Goal: Task Accomplishment & Management: Complete application form

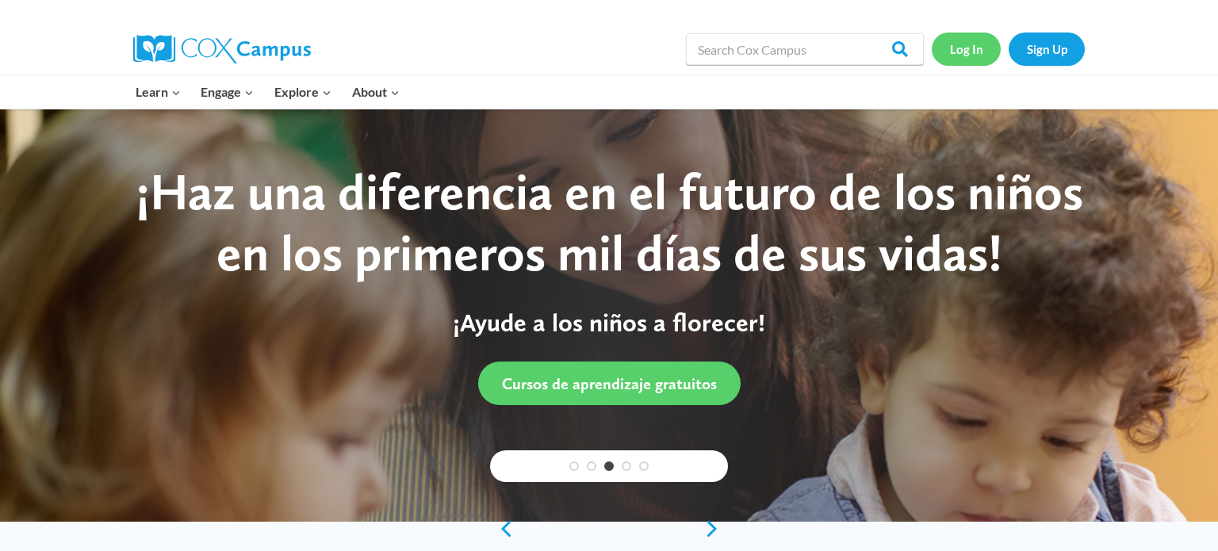
click at [970, 56] on link "Log In" at bounding box center [966, 49] width 69 height 33
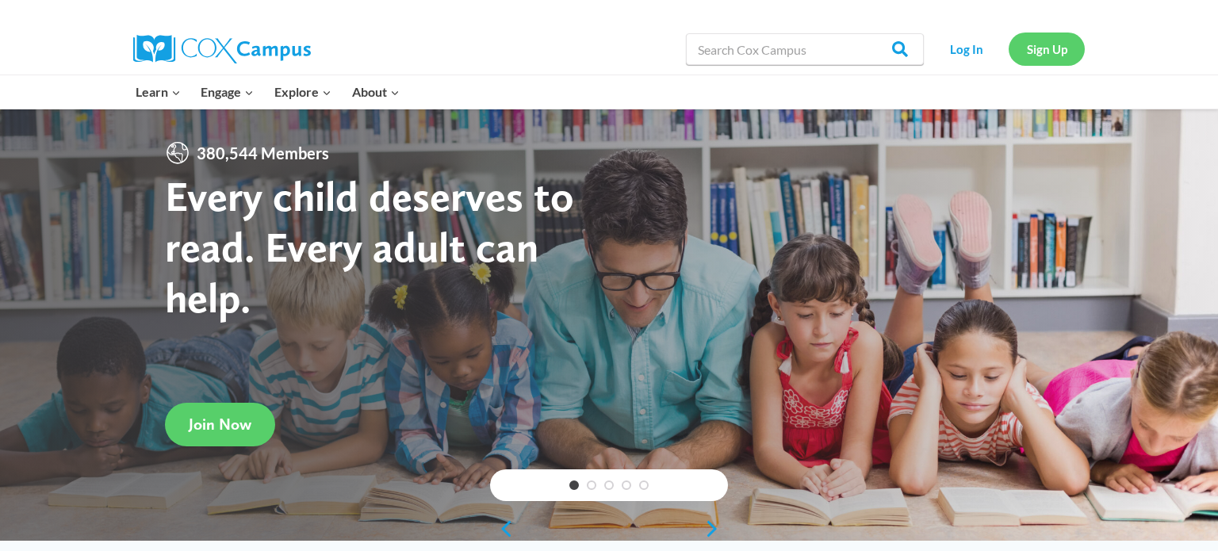
click at [1032, 42] on link "Sign Up" at bounding box center [1047, 49] width 76 height 33
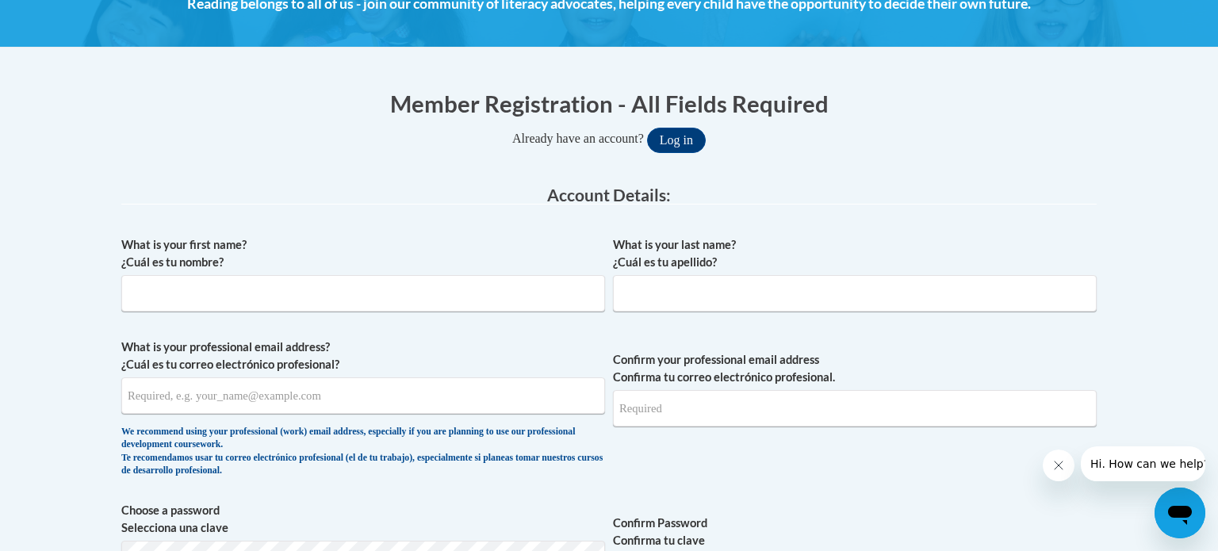
scroll to position [254, 0]
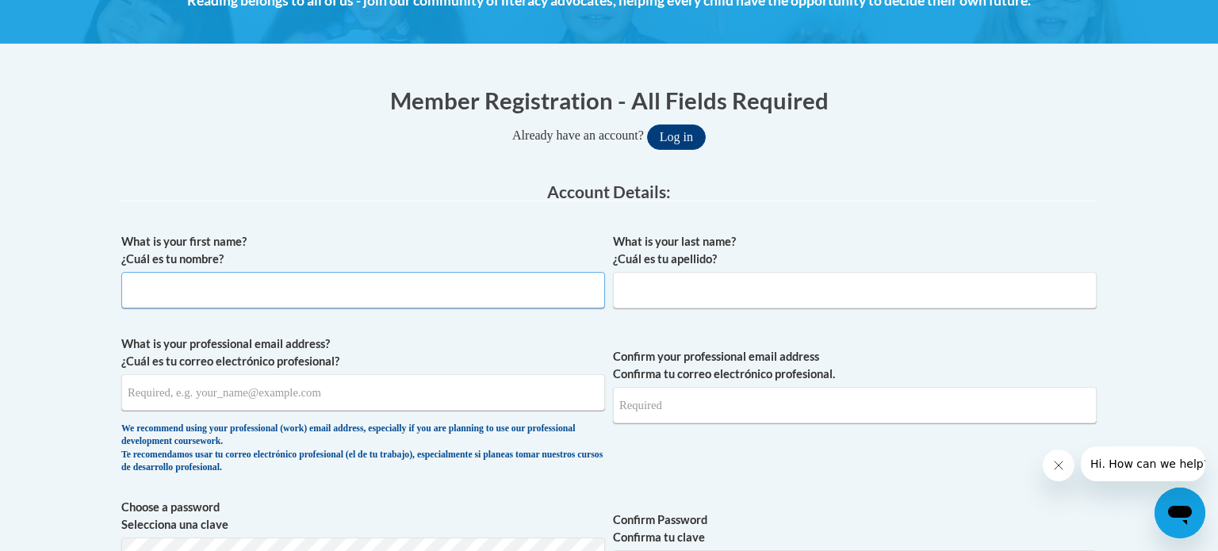
click at [418, 299] on input "What is your first name? ¿Cuál es tu nombre?" at bounding box center [363, 290] width 484 height 36
type input "Dashauna"
click at [740, 285] on input "What is your last name? ¿Cuál es tu apellido?" at bounding box center [855, 290] width 484 height 36
type input "[PERSON_NAME]"
click at [280, 397] on input "What is your professional email address? ¿Cuál es tu correo electrónico profesi…" at bounding box center [363, 392] width 484 height 36
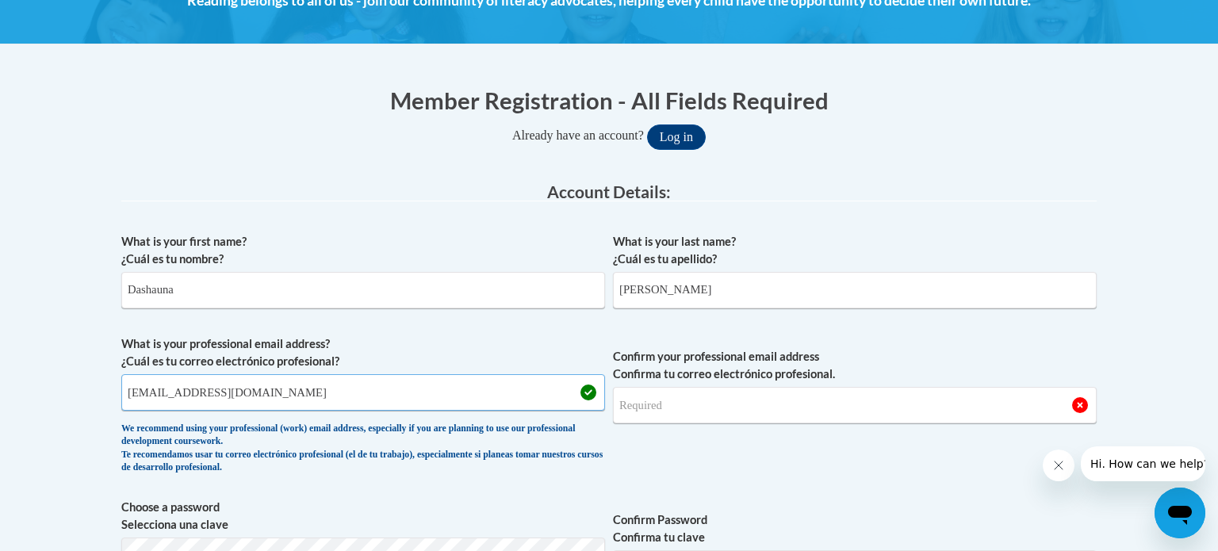
type input "[EMAIL_ADDRESS][DOMAIN_NAME]"
click at [755, 410] on input "Confirm your professional email address Confirma tu correo electrónico profesio…" at bounding box center [855, 405] width 484 height 36
type input "[EMAIL_ADDRESS][DOMAIN_NAME]"
click at [583, 505] on label "Choose a password Selecciona una clave" at bounding box center [363, 516] width 484 height 35
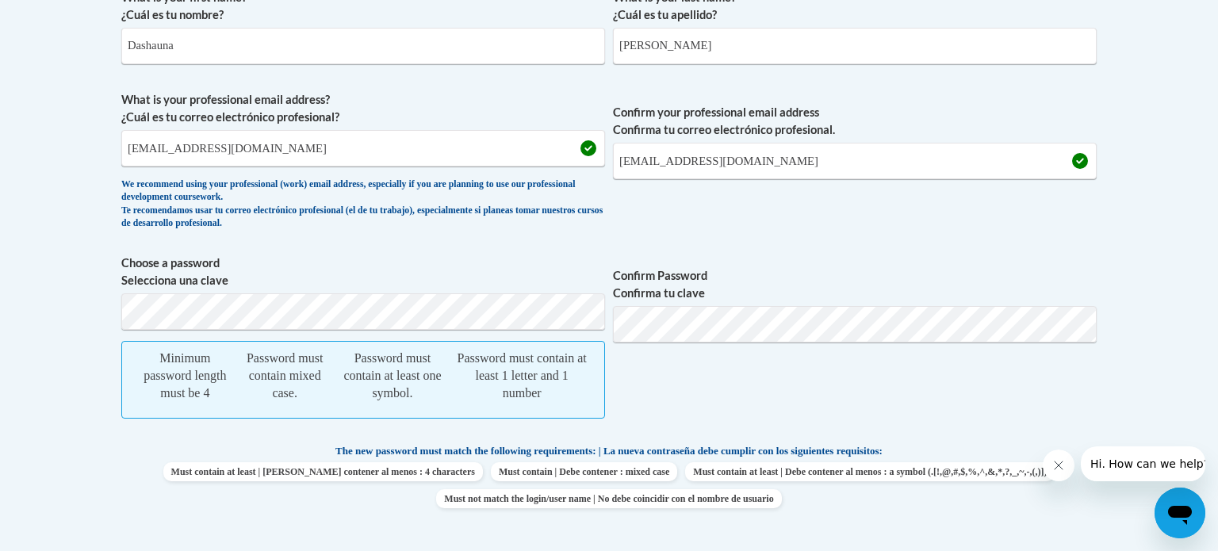
scroll to position [530, 0]
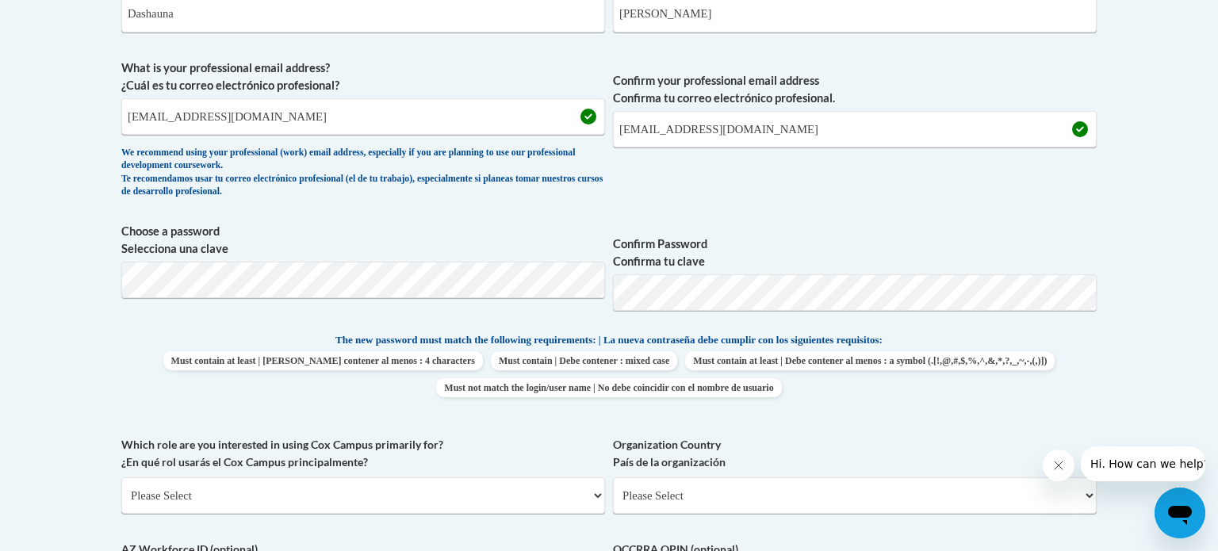
click at [188, 340] on p "The new password must match the following requirements: | La nueva contraseña d…" at bounding box center [608, 341] width 975 height 20
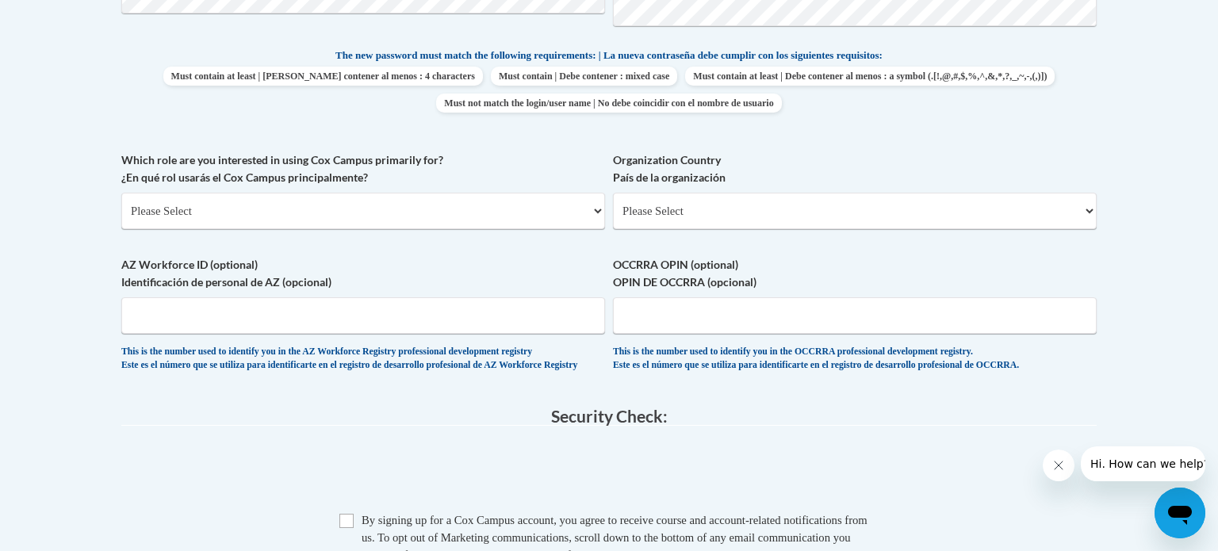
scroll to position [815, 0]
click at [535, 222] on select "Please Select College/University | Colegio/Universidad Community/Nonprofit Part…" at bounding box center [363, 210] width 484 height 36
select select "fbf2d438-af2f-41f8-98f1-81c410e29de3"
click at [121, 192] on select "Please Select College/University | Colegio/Universidad Community/Nonprofit Part…" at bounding box center [363, 210] width 484 height 36
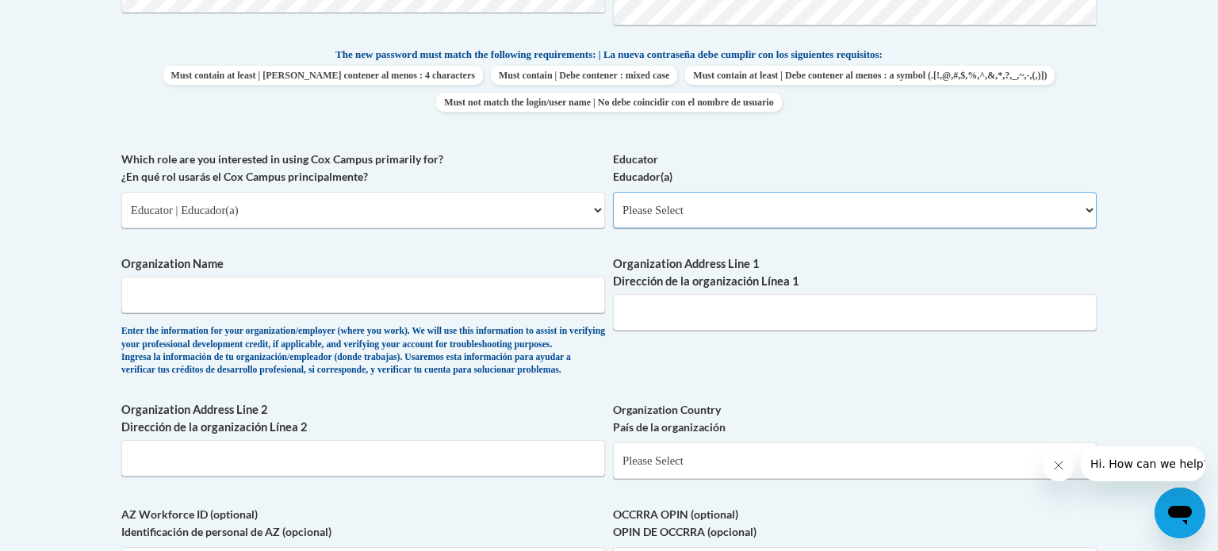
click at [670, 214] on select "Please Select Early Learning/Daycare Teacher/Family Home Care Provider | Maestr…" at bounding box center [855, 210] width 484 height 36
click at [613, 192] on select "Please Select Early Learning/Daycare Teacher/Family Home Care Provider | Maestr…" at bounding box center [855, 210] width 484 height 36
click at [676, 218] on select "Please Select Early Learning/Daycare Teacher/Family Home Care Provider | Maestr…" at bounding box center [855, 210] width 484 height 36
select select "d5fdb05a-b36c-4d60-97fa-9afceda7e903"
click at [613, 192] on select "Please Select Early Learning/Daycare Teacher/Family Home Care Provider | Maestr…" at bounding box center [855, 210] width 484 height 36
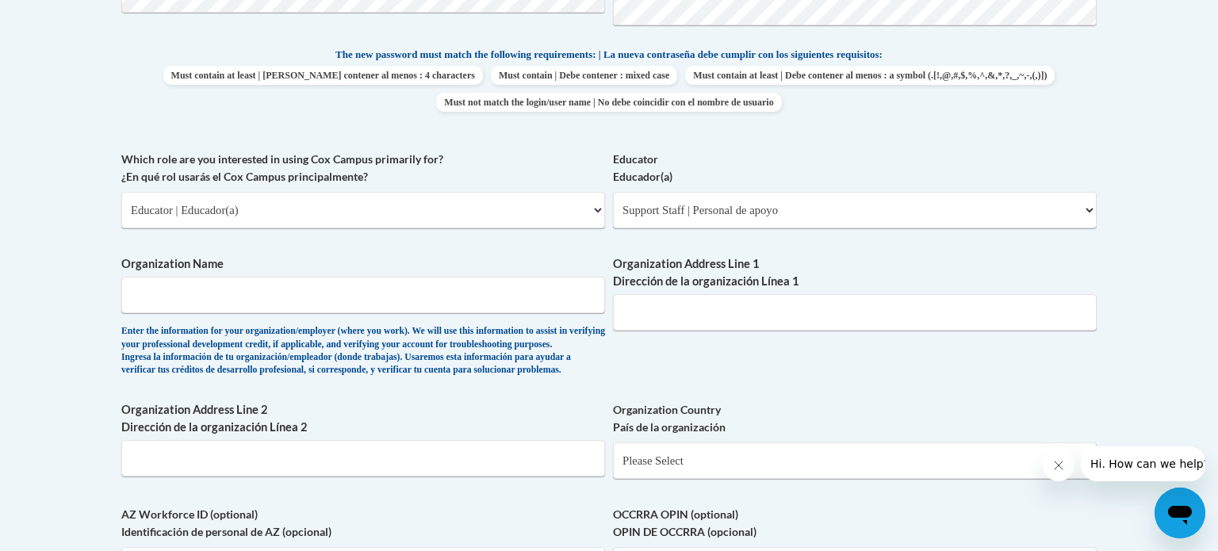
click at [101, 333] on body "This site uses cookies to help improve your learning experience. By continuing …" at bounding box center [609, 278] width 1218 height 2186
click at [253, 305] on input "Organization Name" at bounding box center [363, 295] width 484 height 36
click at [253, 305] on input "G" at bounding box center [363, 295] width 484 height 36
type input "Gahanna Preschool"
click at [643, 310] on input "Organization Address Line 1 Dirección de la organización Línea 1" at bounding box center [855, 312] width 484 height 36
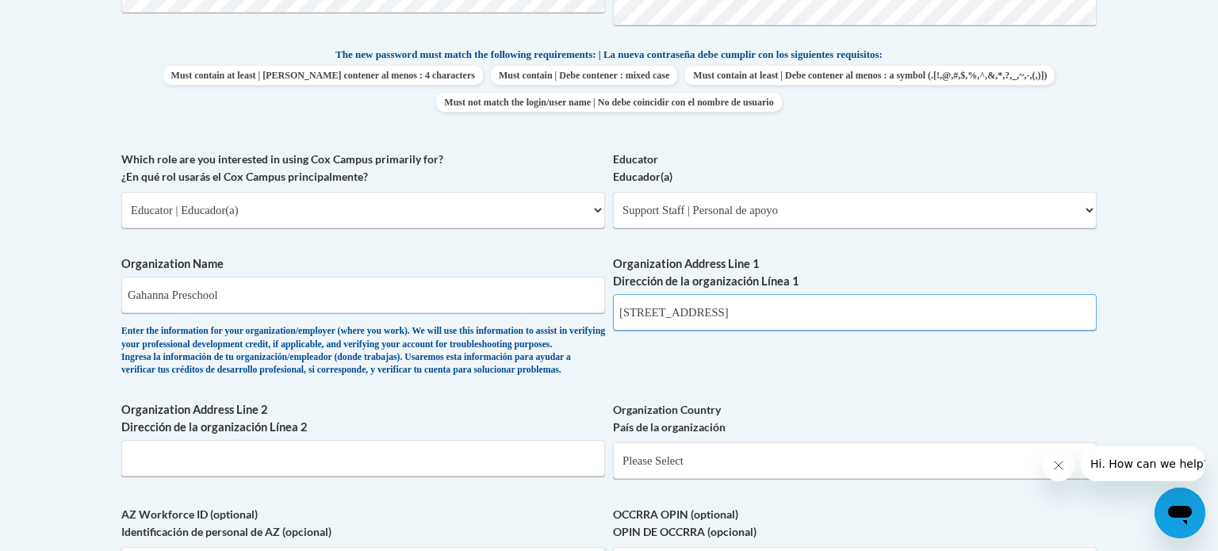
type input "380 Granville St"
click at [244, 477] on input "Organization Address Line 2 Dirección de la organización Línea 2" at bounding box center [363, 458] width 484 height 36
type input "Gahanna, OH 43230"
click at [878, 394] on div "What is your first name? ¿Cuál es tu nombre? Dashauna What is your last name? ¿…" at bounding box center [608, 151] width 975 height 974
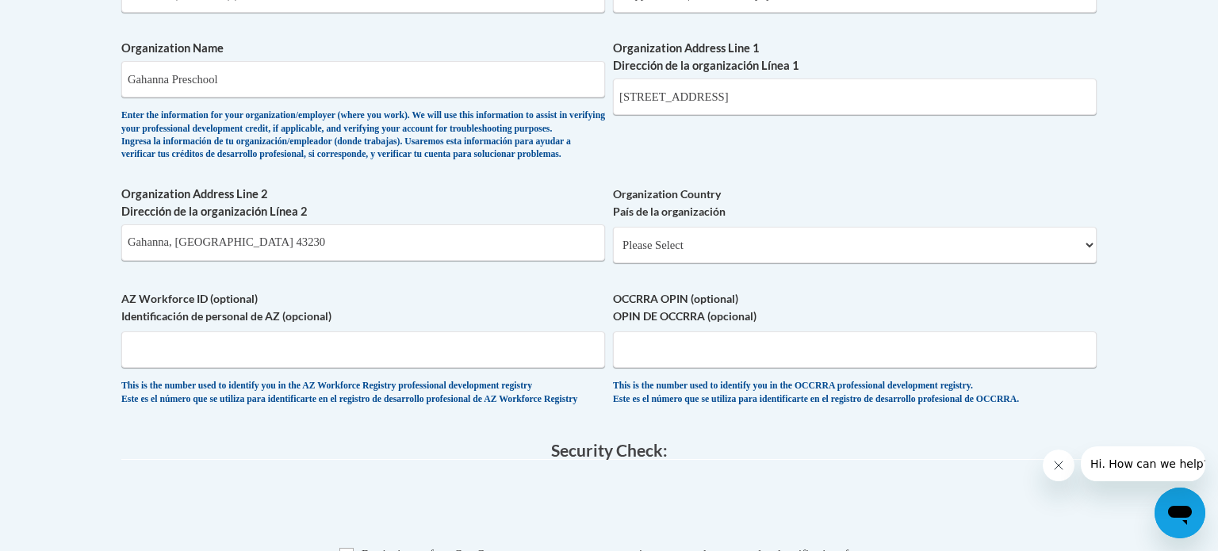
scroll to position [1037, 0]
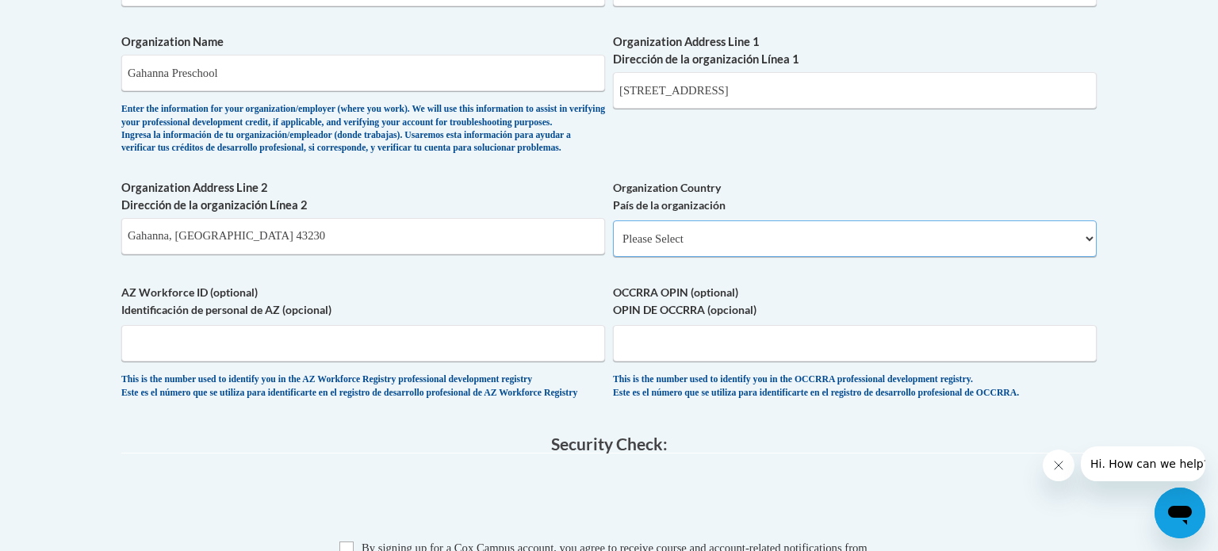
click at [1093, 257] on select "Please Select United States | Estados Unidos Outside of the United States | Fue…" at bounding box center [855, 238] width 484 height 36
select select "ad49bcad-a171-4b2e-b99c-48b446064914"
click at [613, 246] on select "Please Select United States | Estados Unidos Outside of the United States | Fue…" at bounding box center [855, 238] width 484 height 36
select select
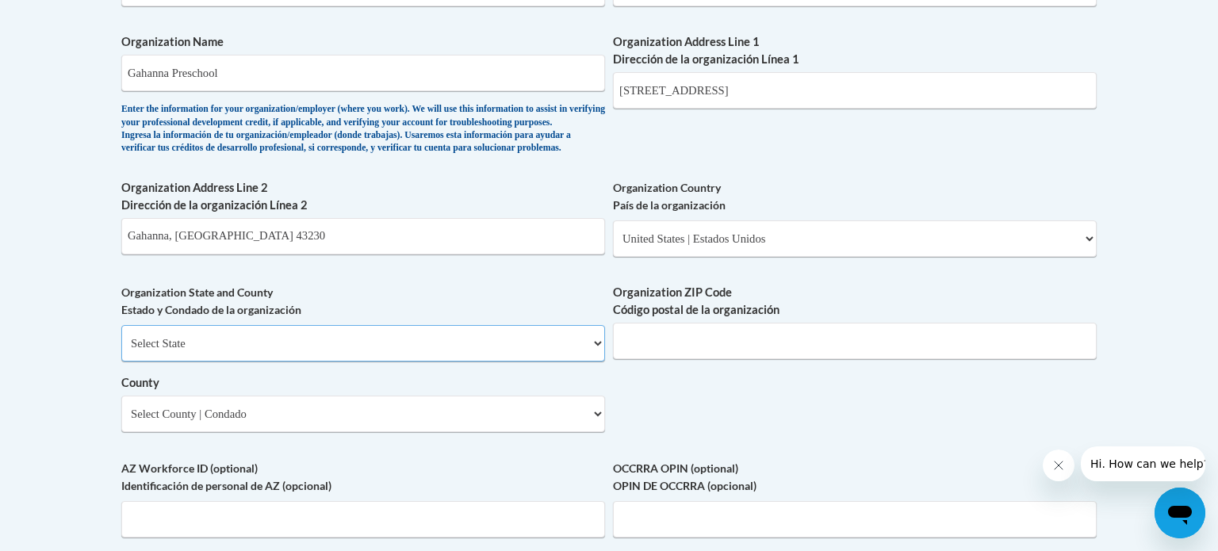
click at [500, 362] on select "Select State Alabama Alaska Arizona Arkansas California Colorado Connecticut De…" at bounding box center [363, 343] width 484 height 36
click at [121, 351] on select "Select State Alabama Alaska Arizona Arkansas California Colorado Connecticut De…" at bounding box center [363, 343] width 484 height 36
click at [233, 362] on select "Select State Alabama Alaska Arizona Arkansas California Colorado Connecticut De…" at bounding box center [363, 343] width 484 height 36
select select "Ohio"
click at [121, 351] on select "Select State Alabama Alaska Arizona Arkansas California Colorado Connecticut De…" at bounding box center [363, 343] width 484 height 36
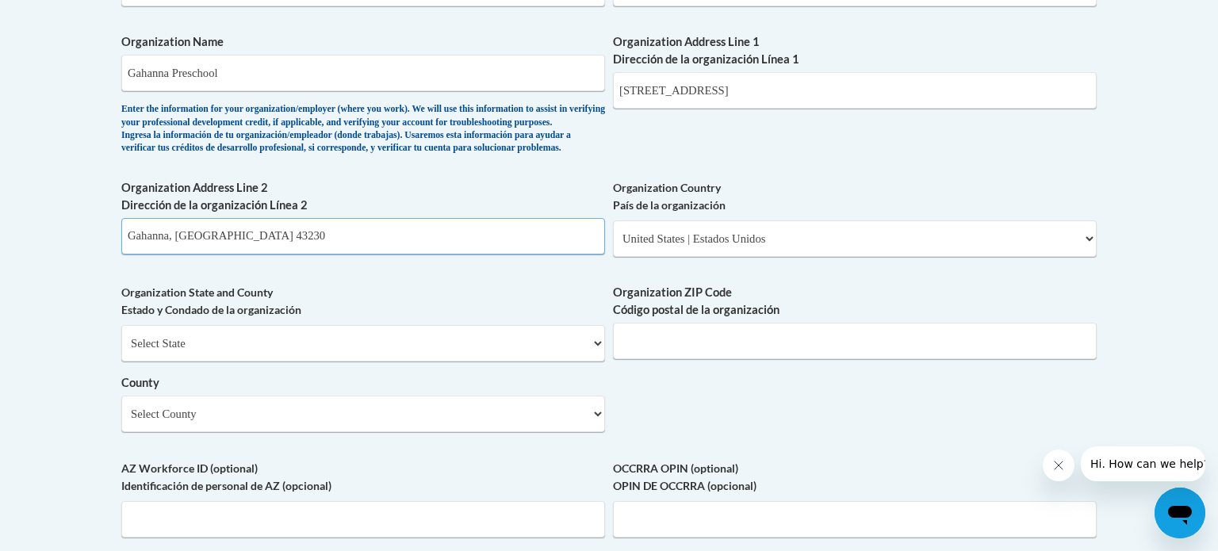
click at [240, 255] on input "Gahanna, OH 43230" at bounding box center [363, 236] width 484 height 36
type input "G"
click at [703, 359] on input "Organization ZIP Code Código postal de la organización" at bounding box center [855, 341] width 484 height 36
type input "43230"
click at [565, 432] on select "Select County Adams Allen Ashland Ashtabula Athens Auglaize Belmont Brown Butle…" at bounding box center [363, 414] width 484 height 36
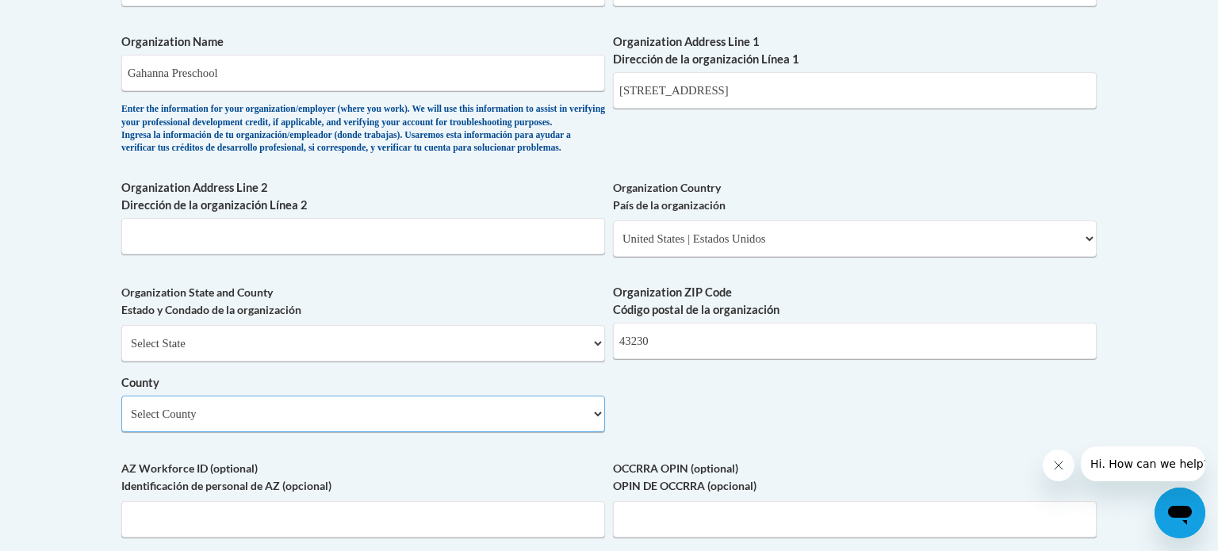
select select "Franklin"
click at [121, 422] on select "Select County Adams Allen Ashland Ashtabula Athens Auglaize Belmont Brown Butle…" at bounding box center [363, 414] width 484 height 36
click at [861, 414] on div "What is your first name? ¿Cuál es tu nombre? Dashauna What is your last name? ¿…" at bounding box center [608, 17] width 975 height 1150
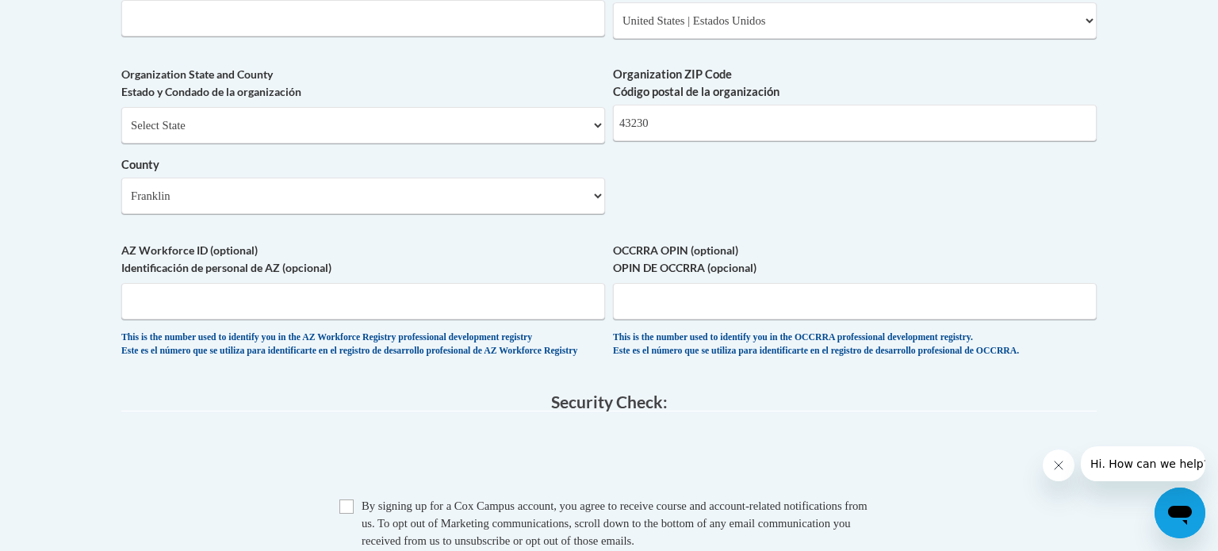
scroll to position [1259, 0]
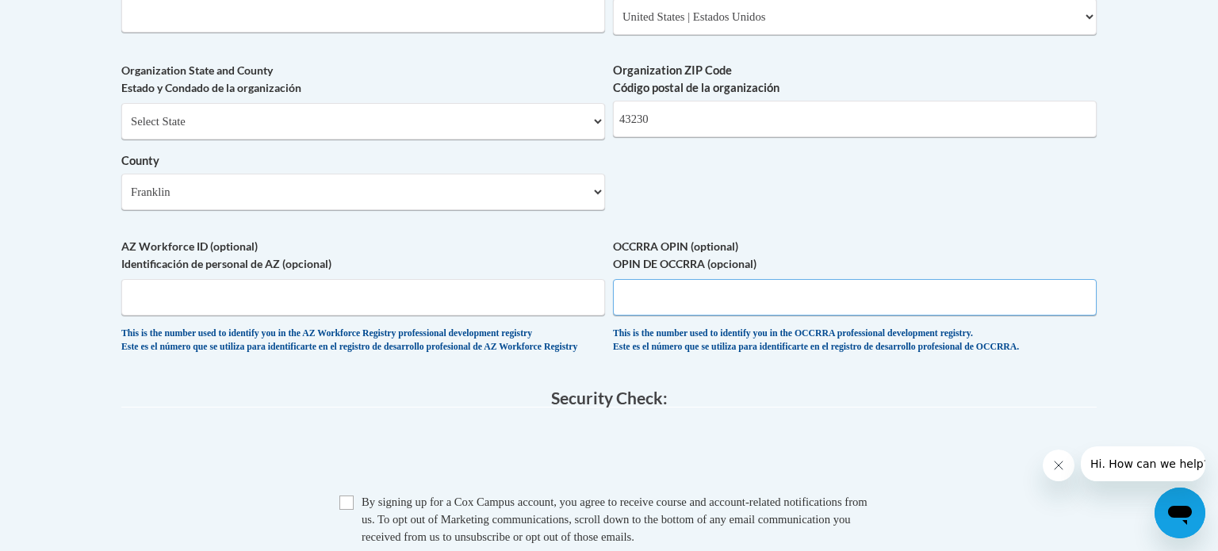
click at [719, 316] on input "OCCRRA OPIN (optional) OPIN DE OCCRRA (opcional)" at bounding box center [855, 297] width 484 height 36
type input "11062740"
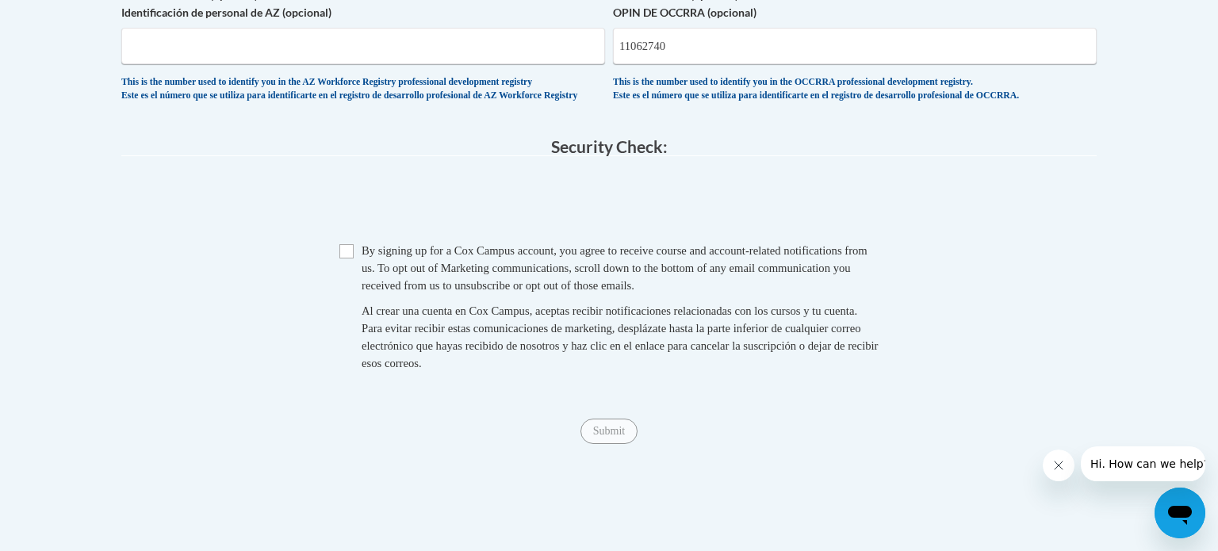
scroll to position [1513, 0]
click at [347, 256] on input "Checkbox" at bounding box center [346, 249] width 14 height 14
checkbox input "true"
click at [612, 442] on input "Submit" at bounding box center [608, 428] width 57 height 25
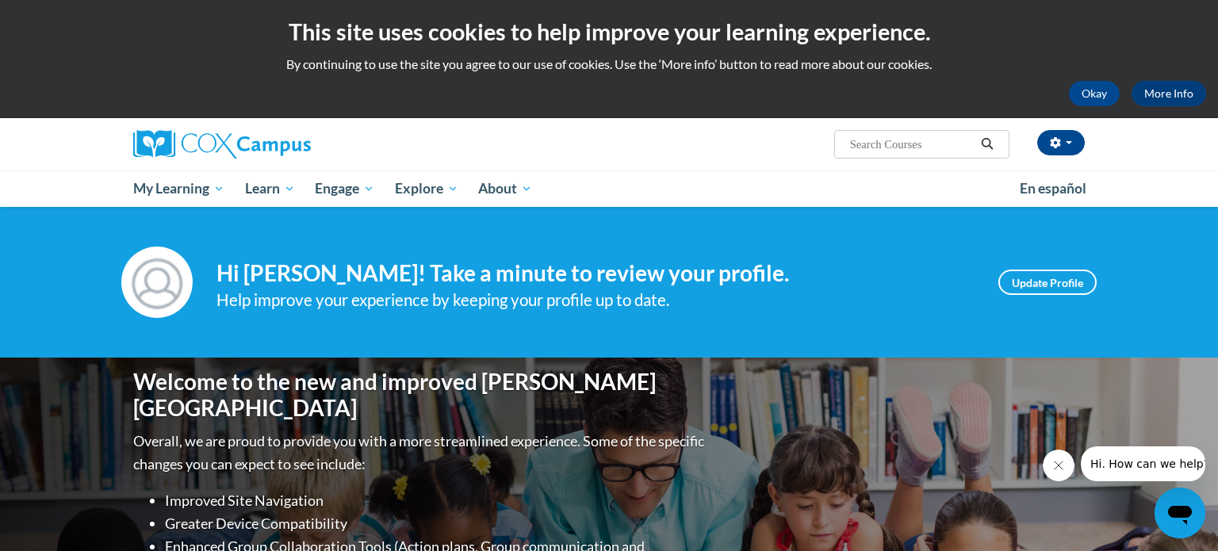
click at [851, 343] on div "Your profile Hi Dashauna Bowles! Take a minute to review your profile. Help imp…" at bounding box center [609, 282] width 1218 height 151
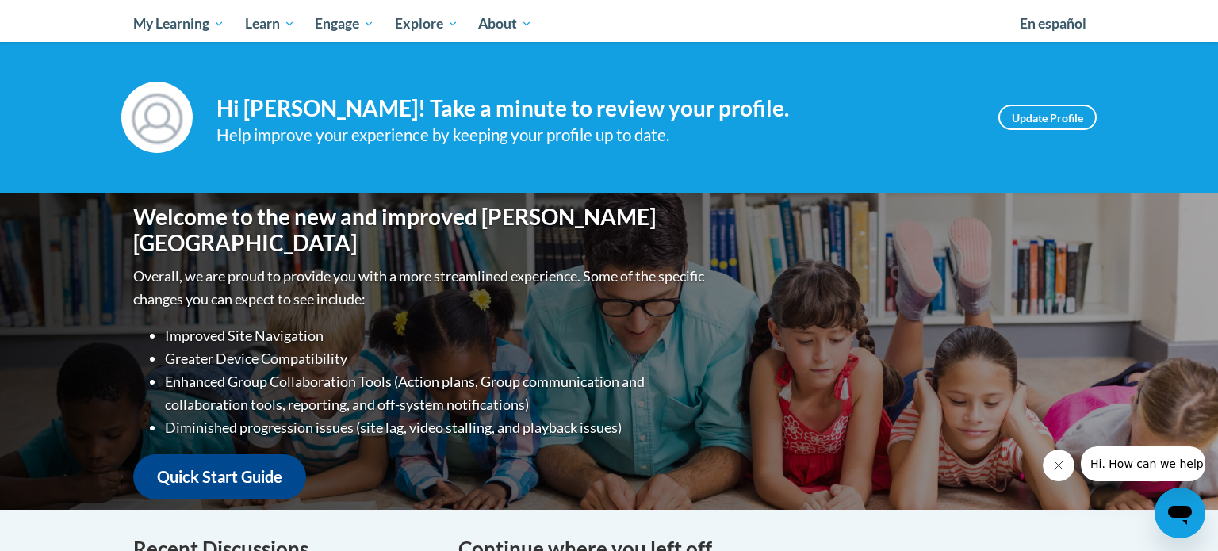
scroll to position [190, 0]
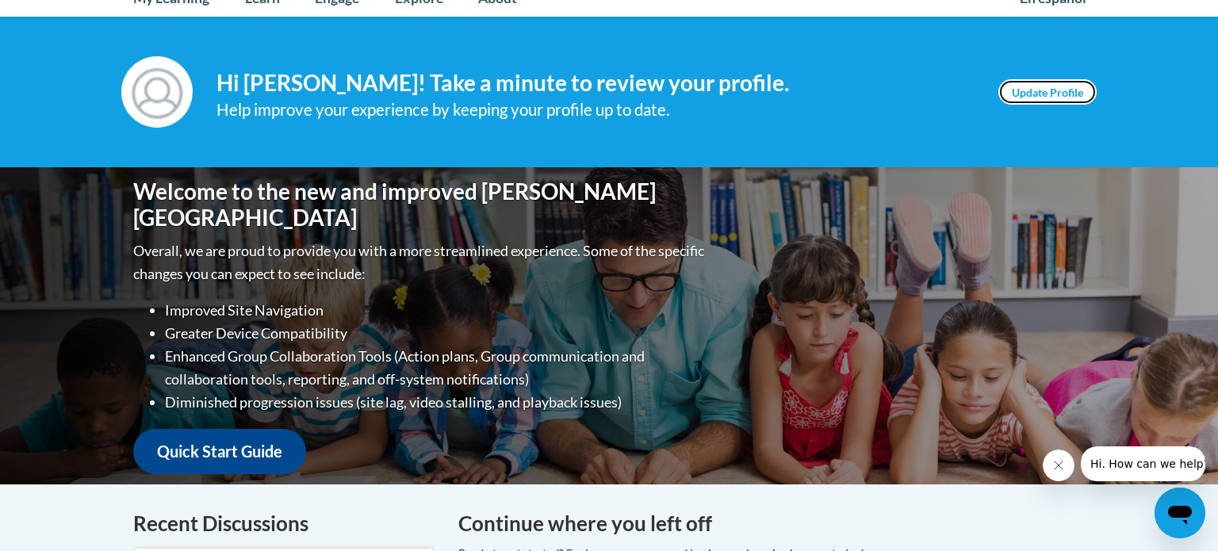
click at [1028, 89] on link "Update Profile" at bounding box center [1047, 91] width 98 height 25
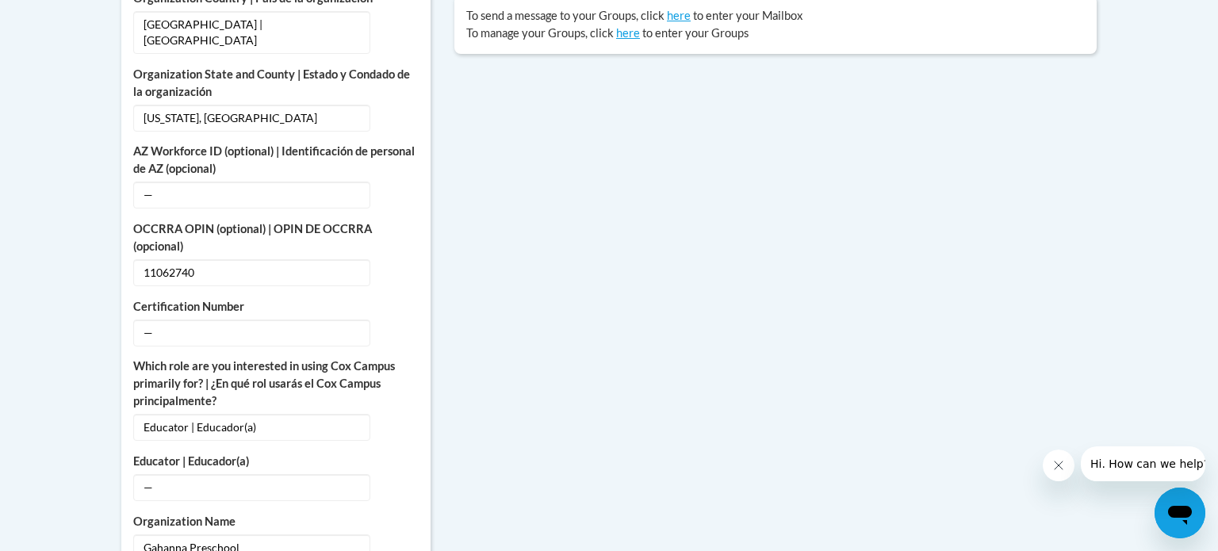
scroll to position [761, 0]
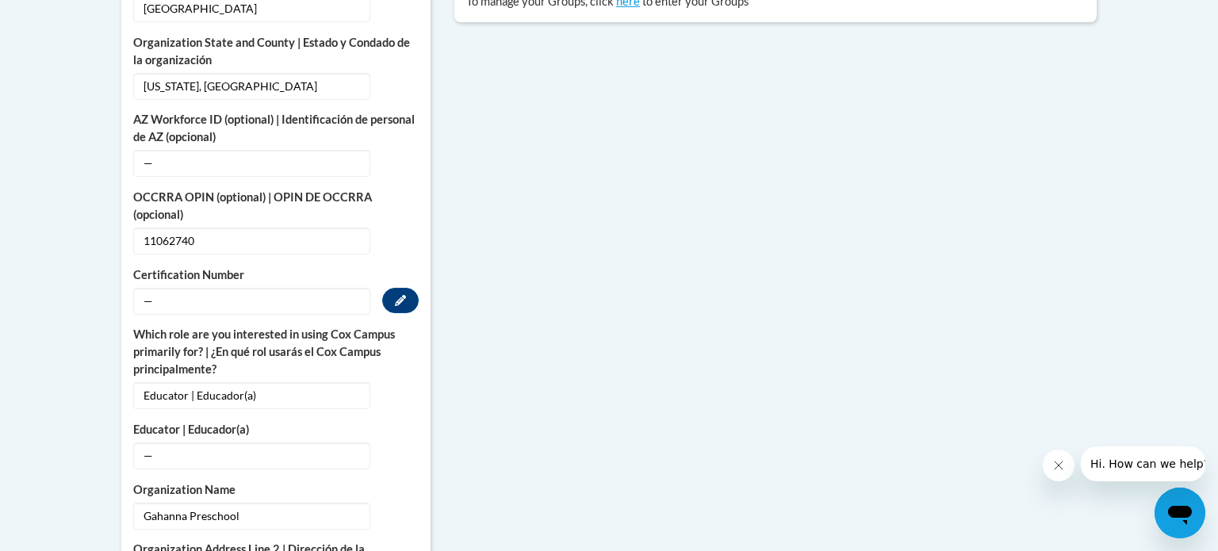
click at [208, 288] on span "—" at bounding box center [251, 301] width 237 height 27
click at [400, 295] on icon "Custom profile fields" at bounding box center [400, 300] width 11 height 11
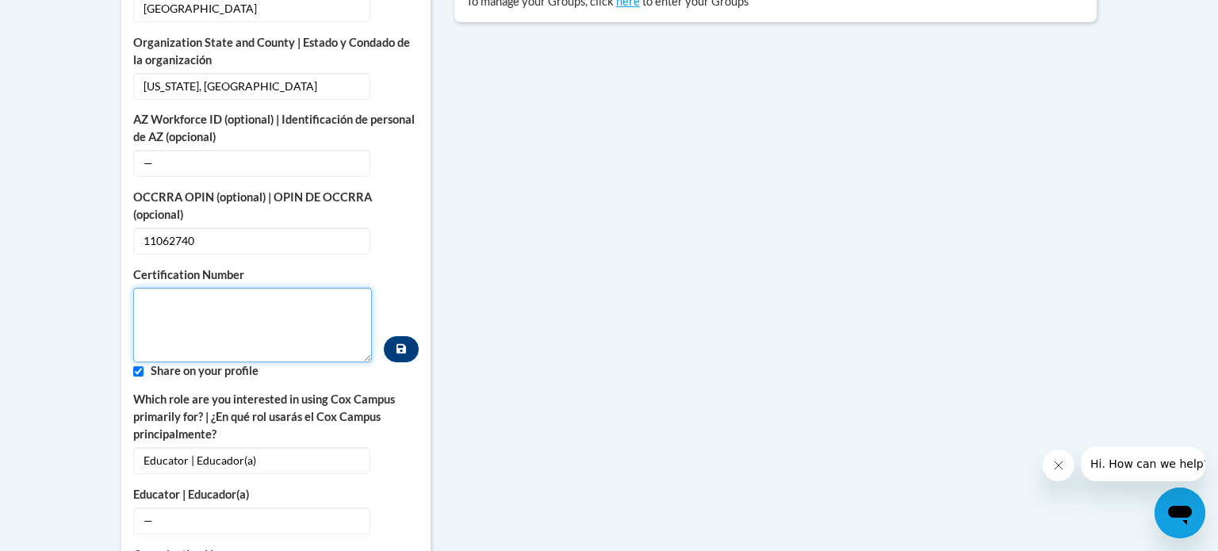
click at [217, 289] on textarea "Custom profile fields" at bounding box center [252, 325] width 239 height 75
type textarea "11062740"
click at [438, 288] on div "More About Me Click or press to edit any of the profile fields below. Select mu…" at bounding box center [275, 511] width 333 height 1396
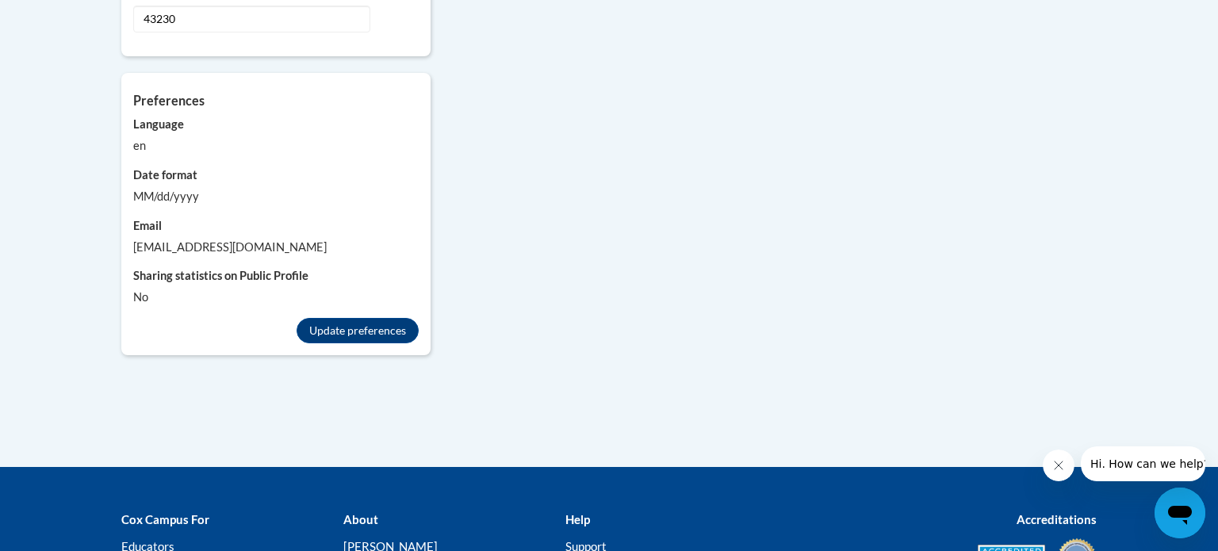
scroll to position [1564, 0]
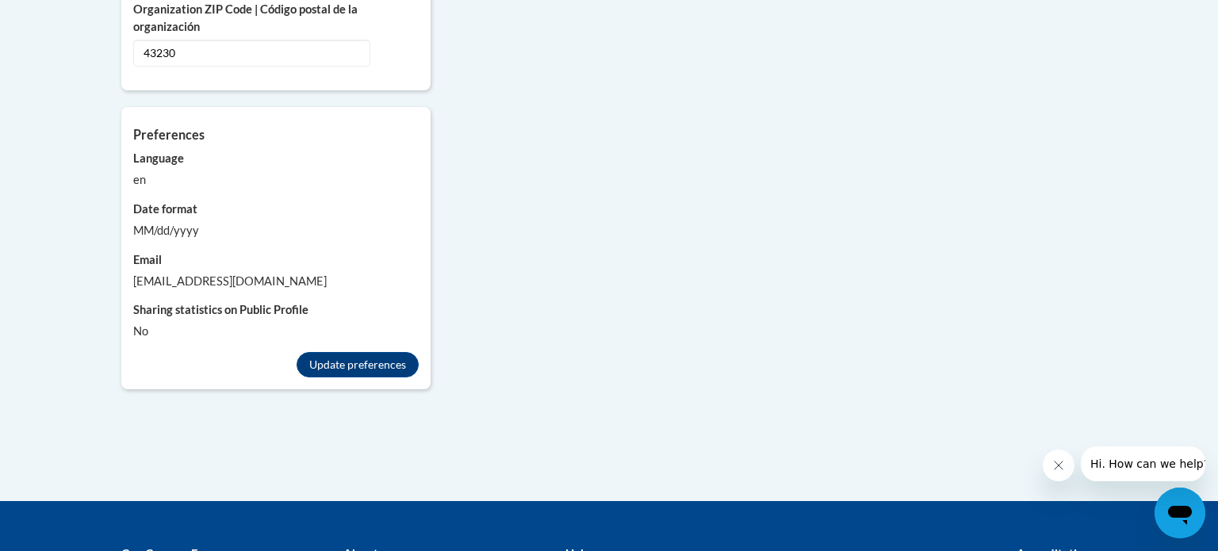
click at [1054, 469] on icon "Close message from company" at bounding box center [1058, 465] width 13 height 13
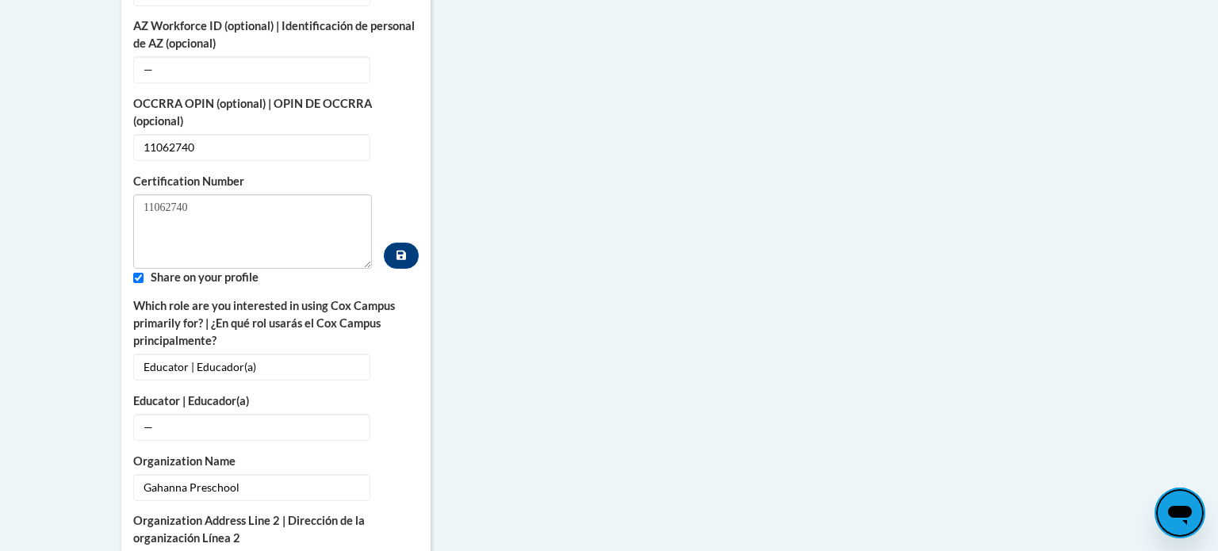
scroll to position [856, 0]
click at [404, 249] on icon "Custom profile fields" at bounding box center [401, 254] width 10 height 10
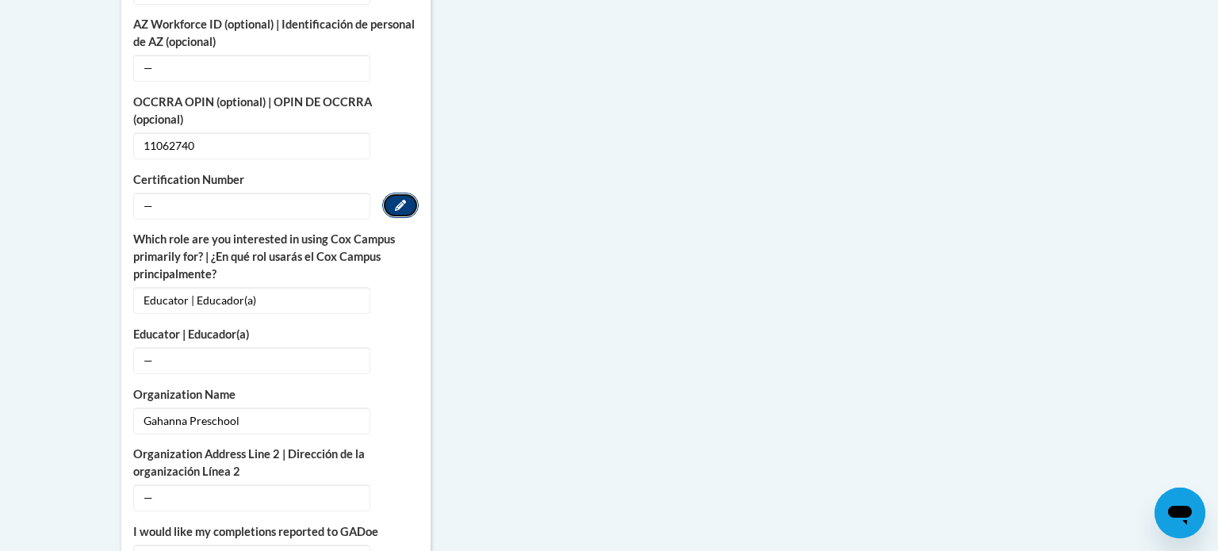
click at [410, 193] on button "Edit" at bounding box center [400, 205] width 36 height 25
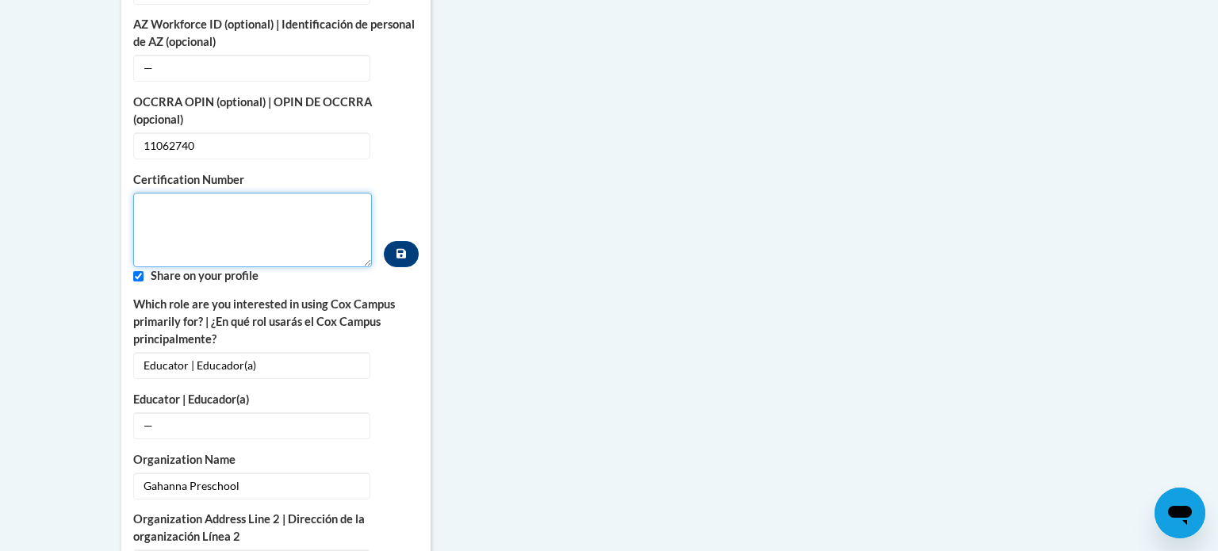
click at [247, 193] on textarea "Custom profile fields" at bounding box center [252, 230] width 239 height 75
type textarea "11062740"
click at [182, 267] on label "Share on your profile" at bounding box center [285, 275] width 268 height 17
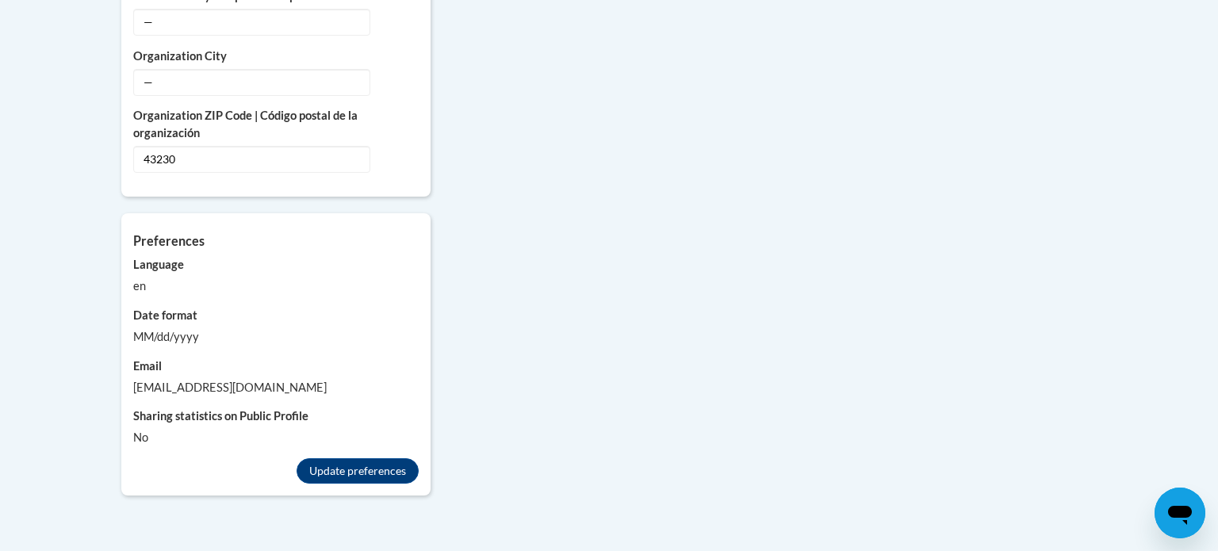
scroll to position [1459, 0]
click at [358, 457] on button "Update preferences" at bounding box center [358, 469] width 122 height 25
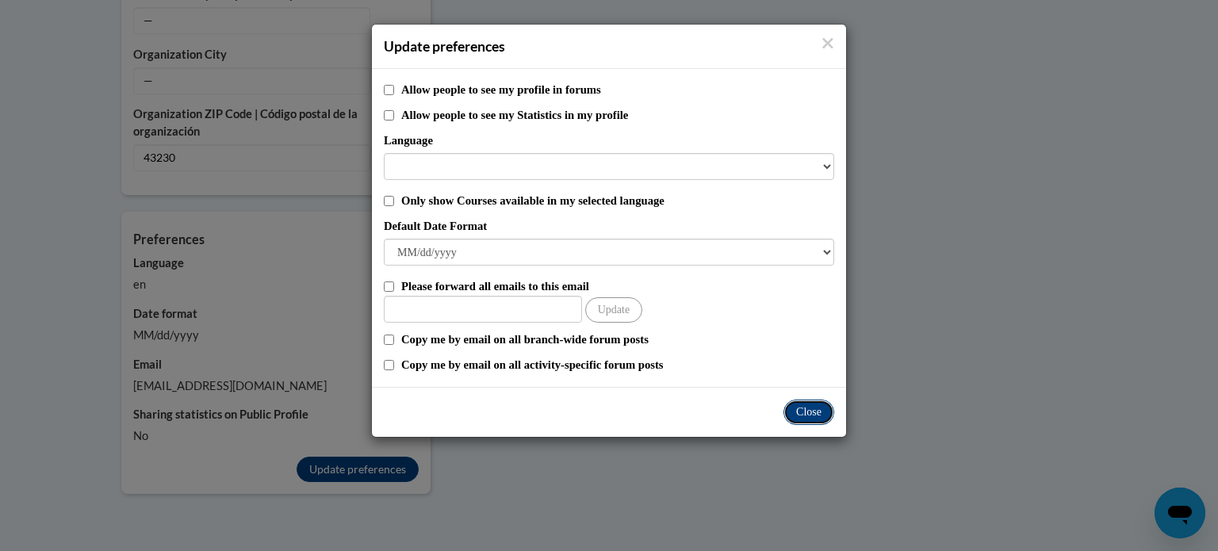
click at [806, 407] on button "Close" at bounding box center [808, 412] width 51 height 25
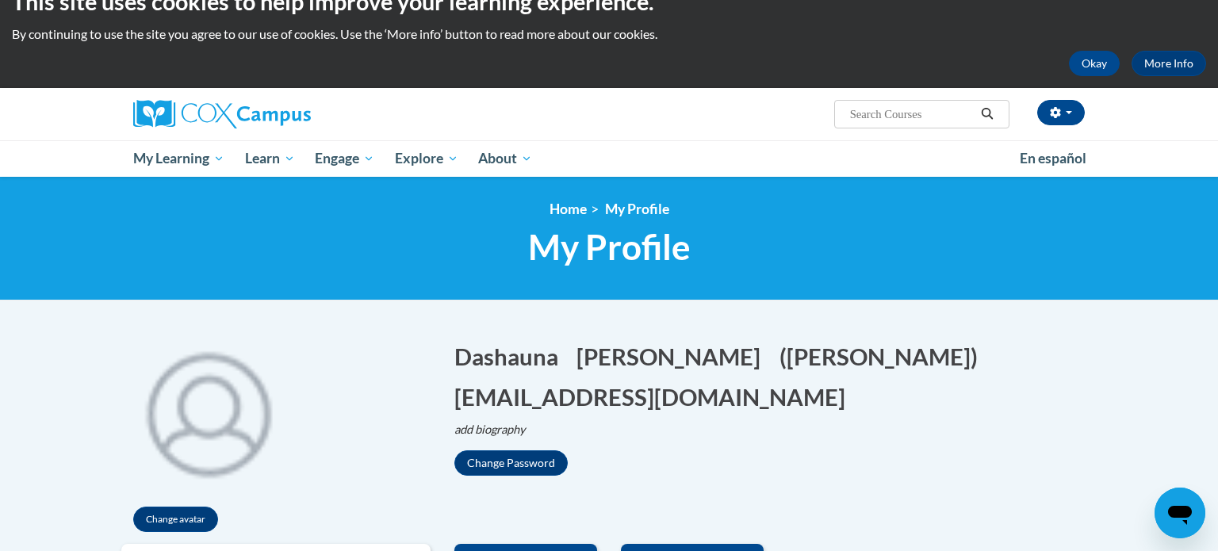
scroll to position [32, 0]
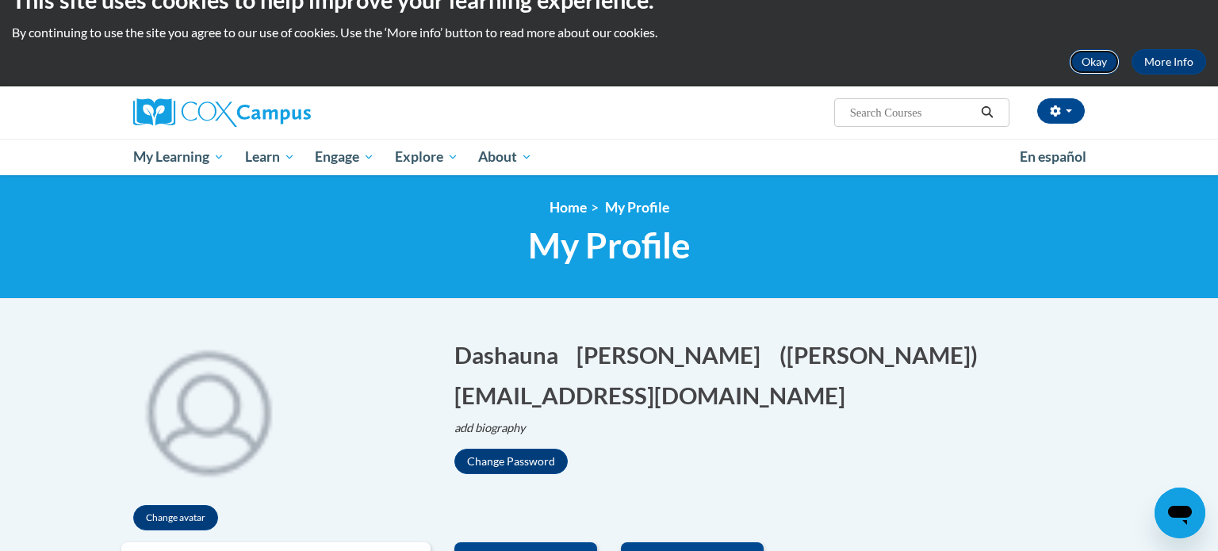
click at [1089, 63] on button "Okay" at bounding box center [1094, 61] width 51 height 25
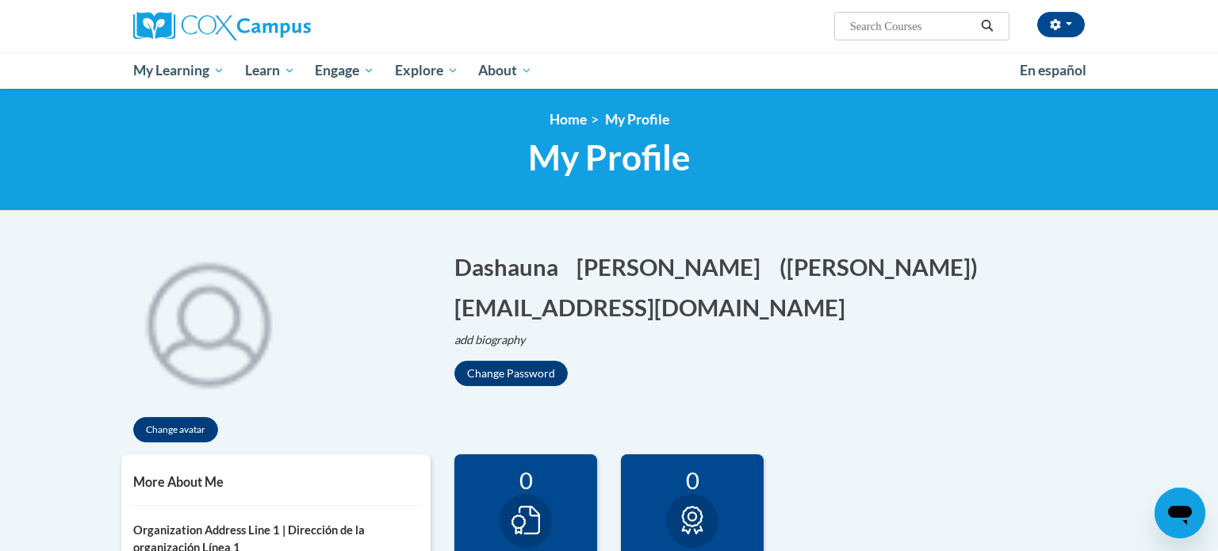
scroll to position [0, 0]
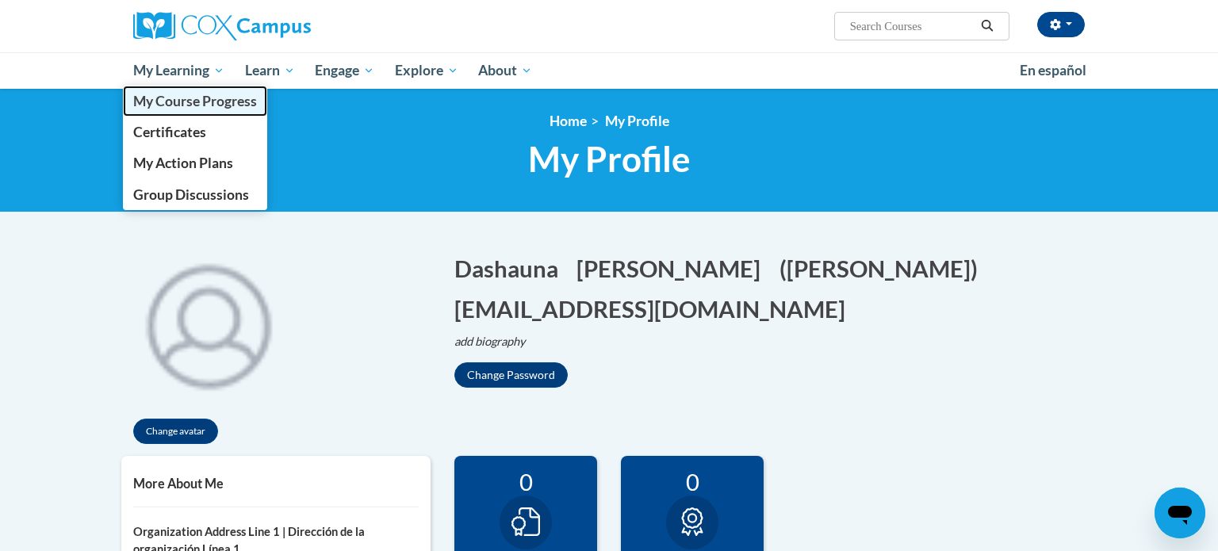
click at [202, 105] on span "My Course Progress" at bounding box center [195, 101] width 124 height 17
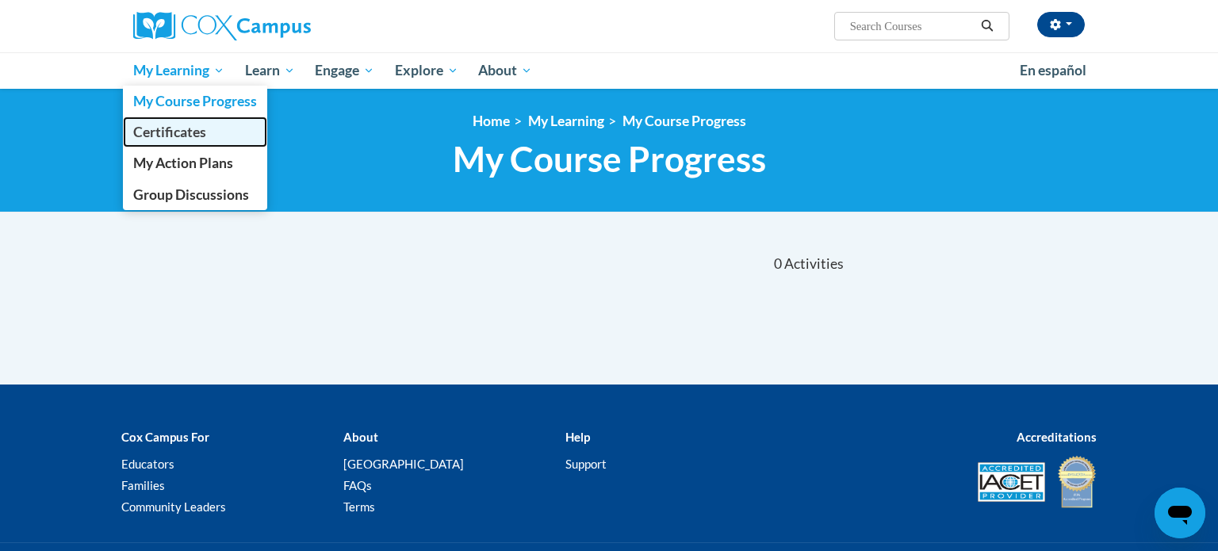
click at [195, 127] on span "Certificates" at bounding box center [169, 132] width 73 height 17
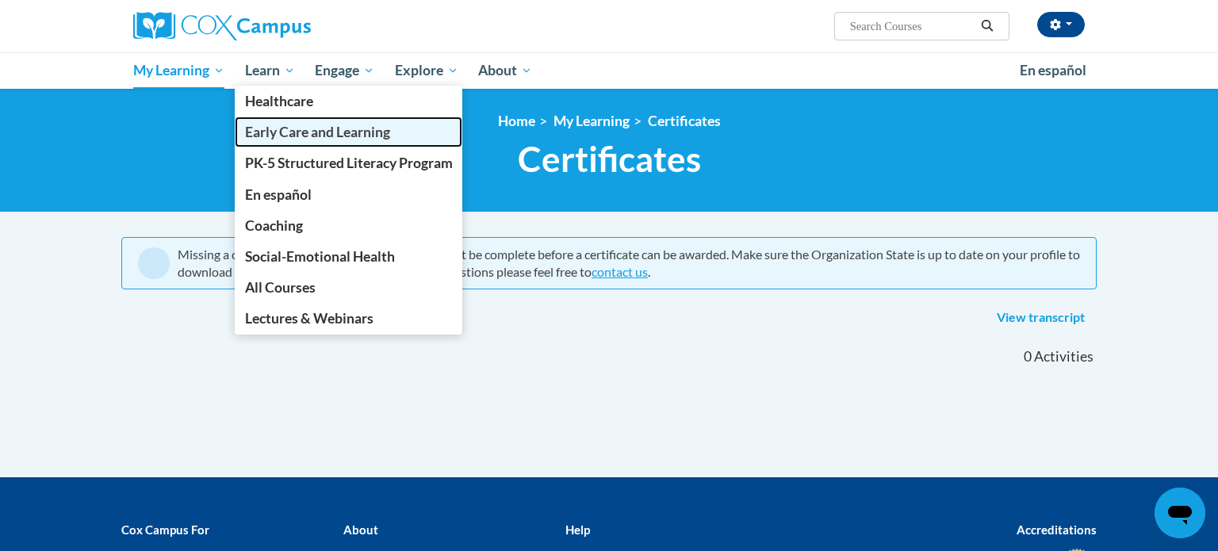
click at [285, 132] on span "Early Care and Learning" at bounding box center [317, 132] width 145 height 17
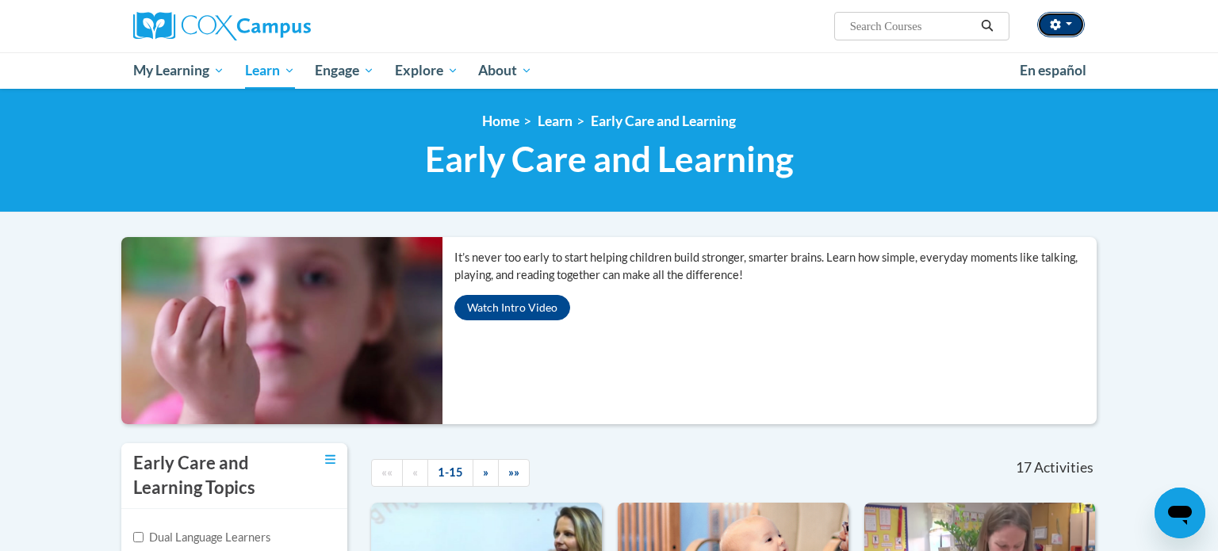
click at [1055, 26] on icon "button" at bounding box center [1055, 24] width 10 height 11
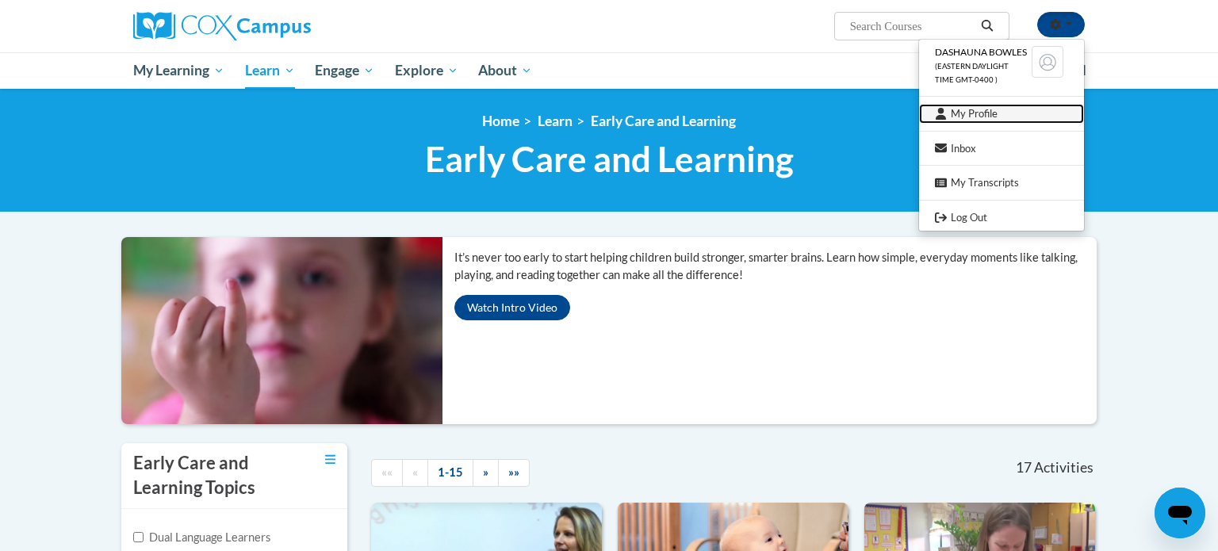
click at [971, 111] on link "My Profile" at bounding box center [1001, 114] width 165 height 20
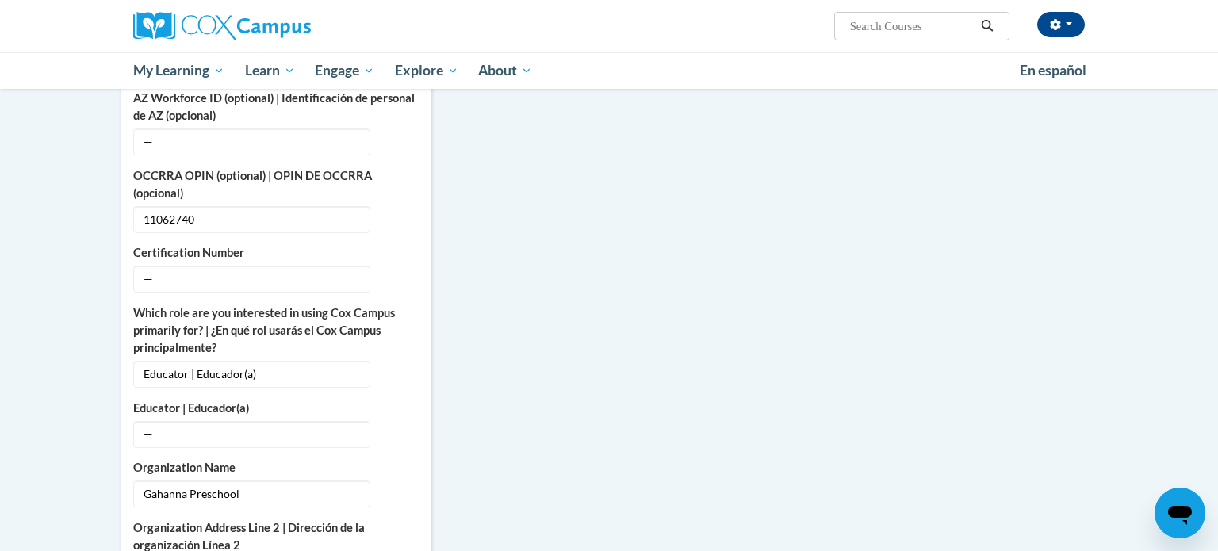
scroll to position [666, 0]
click at [398, 271] on icon "Custom profile fields" at bounding box center [400, 276] width 11 height 11
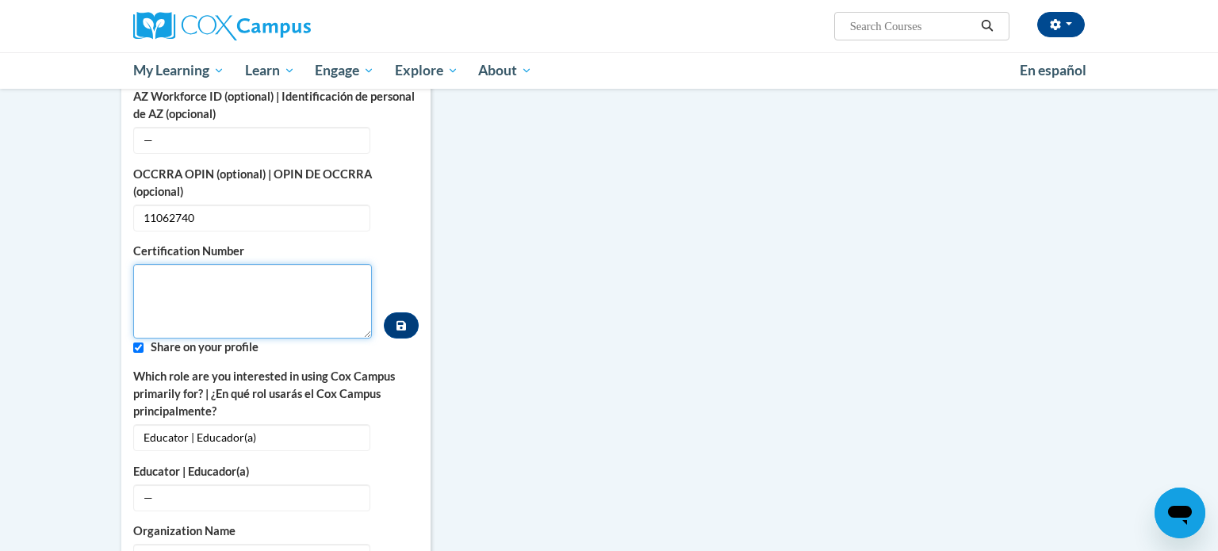
click at [259, 264] on textarea "Custom profile fields" at bounding box center [252, 301] width 239 height 75
type textarea "11062740"
click at [449, 267] on div "More About Me Click or press to edit any of the profile fields below. Select mu…" at bounding box center [608, 488] width 999 height 1396
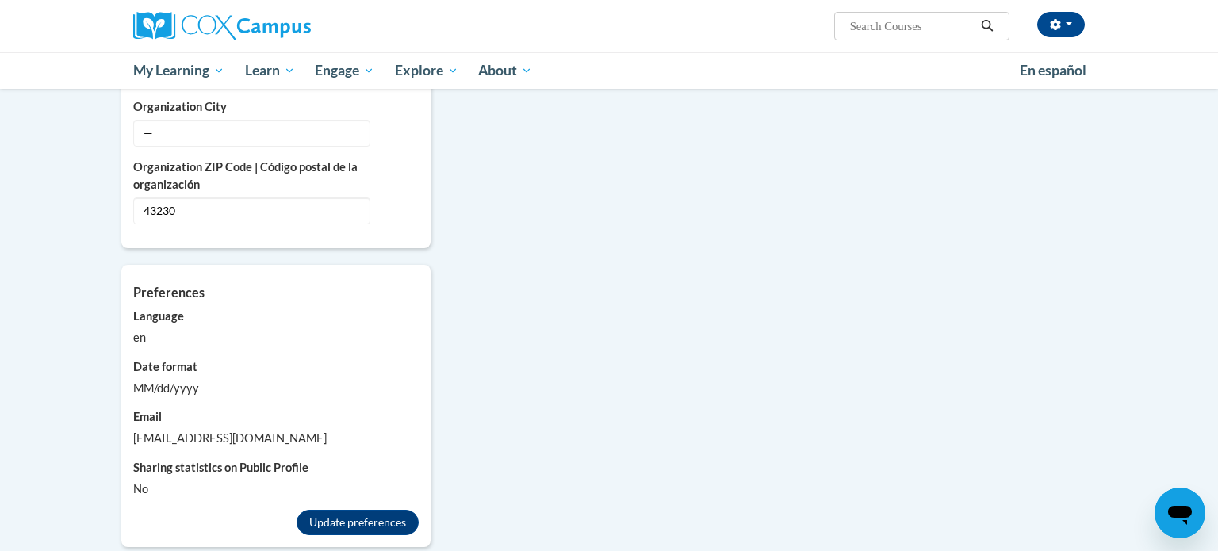
scroll to position [1287, 0]
click at [350, 511] on button "Update preferences" at bounding box center [358, 523] width 122 height 25
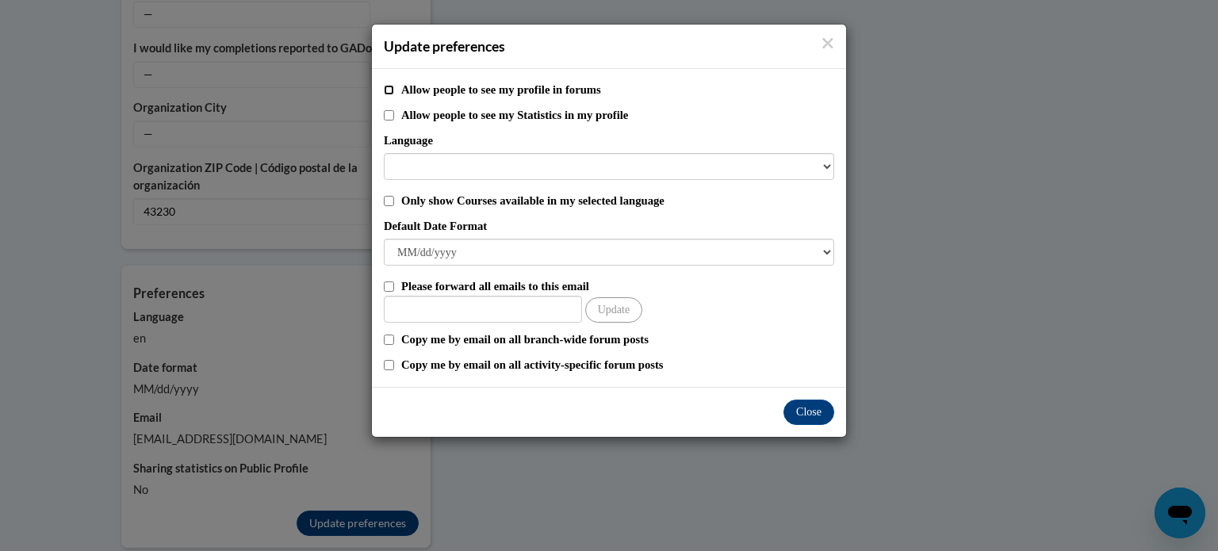
click at [391, 87] on input "Allow people to see my profile in forums" at bounding box center [389, 90] width 10 height 10
checkbox input "true"
click at [576, 278] on label "Please forward all emails to this email" at bounding box center [617, 286] width 433 height 17
click at [394, 281] on input "Please forward all emails to this email" at bounding box center [389, 286] width 10 height 10
checkbox input "true"
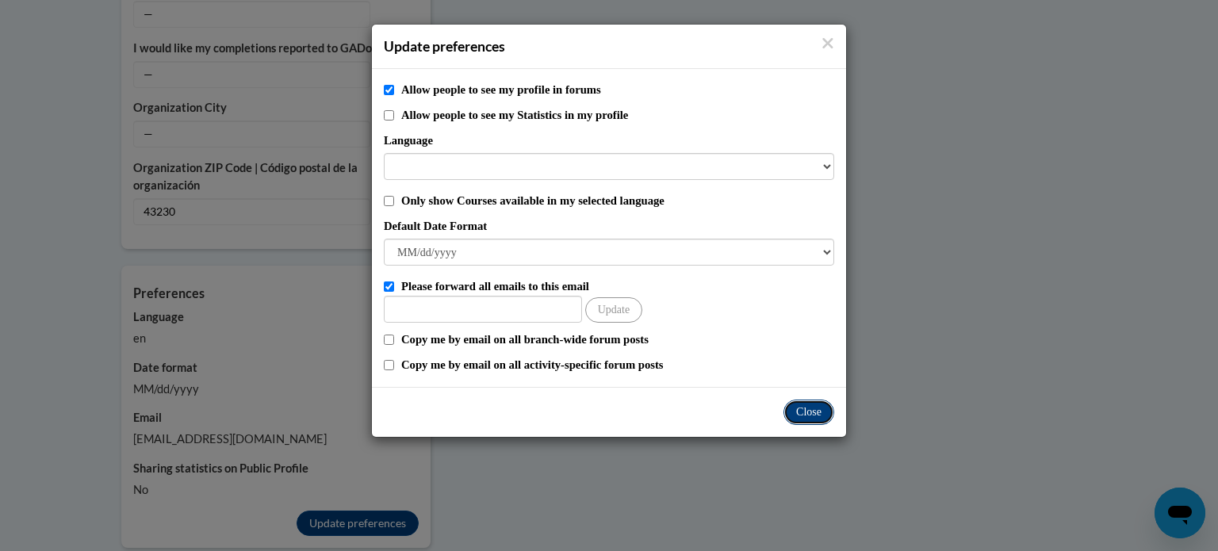
click at [798, 413] on button "Close" at bounding box center [808, 412] width 51 height 25
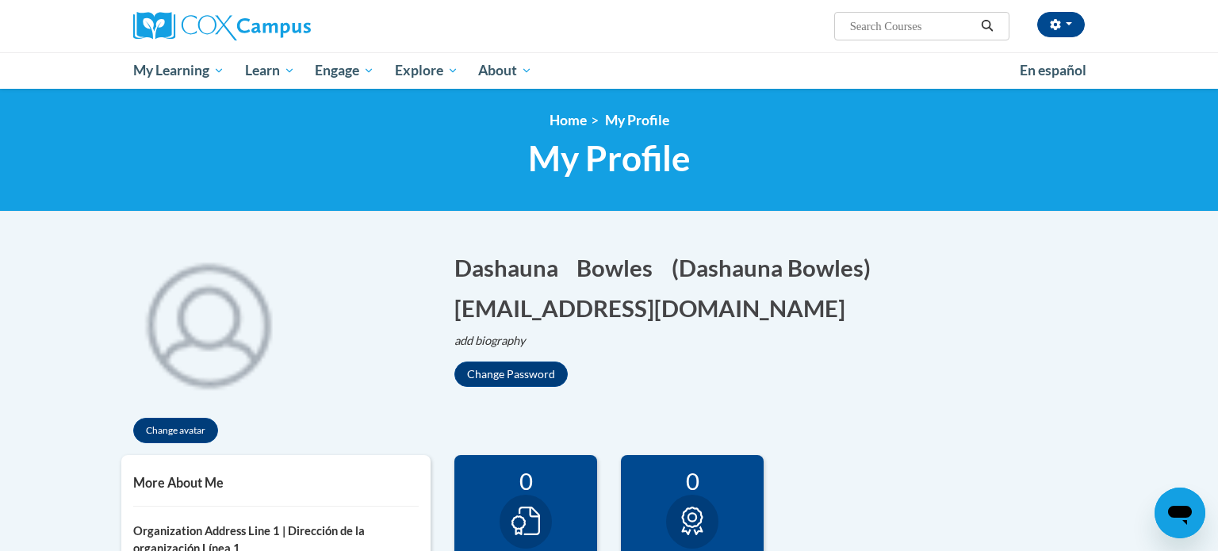
scroll to position [0, 0]
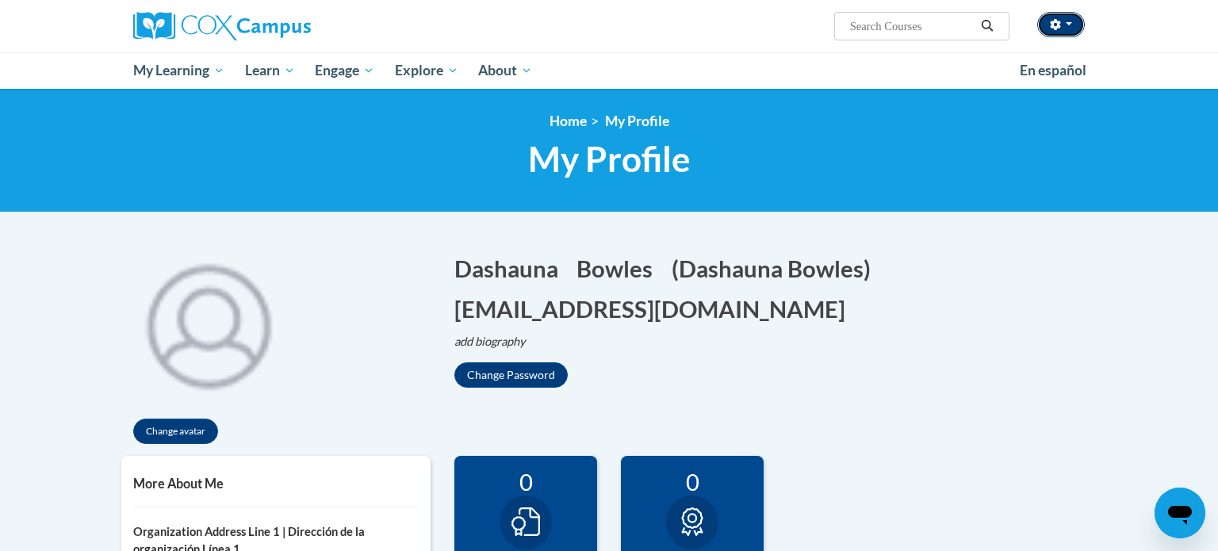
click at [1066, 33] on button "button" at bounding box center [1061, 24] width 48 height 25
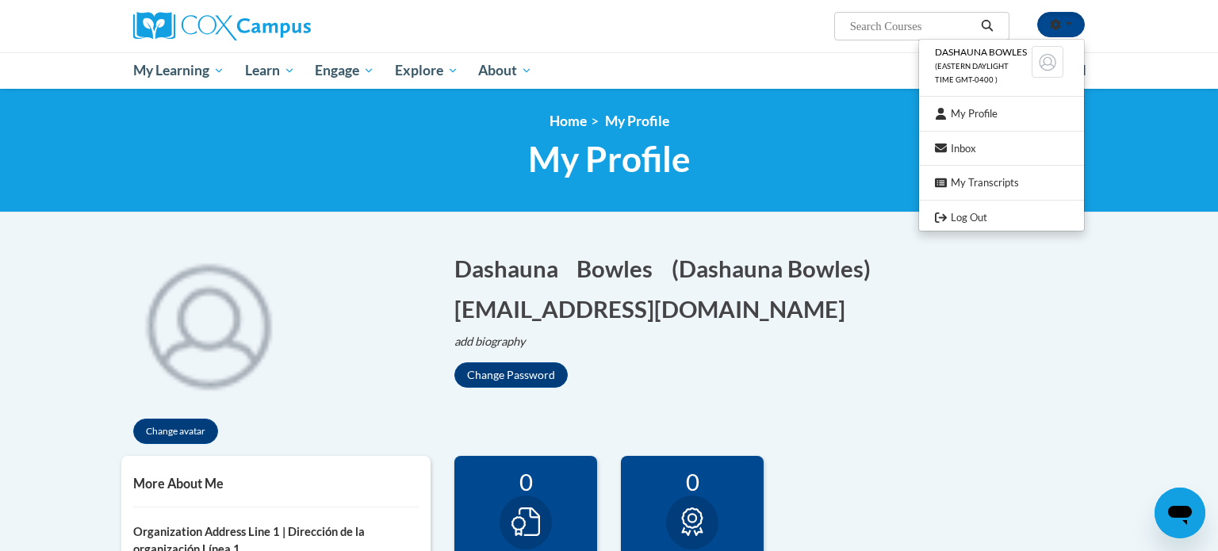
click at [756, 22] on div "Dashauna Bowles (Eastern Daylight Time GMT-0400 ) My Profile Inbox My Transcrip…" at bounding box center [771, 20] width 650 height 40
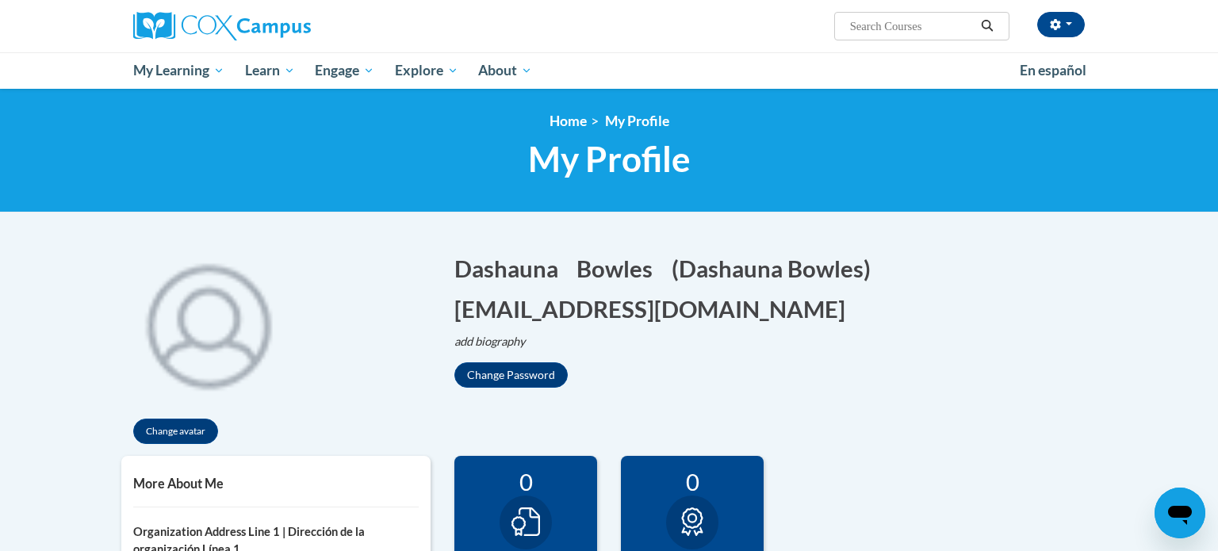
click at [944, 354] on div "Dashauna Edit Screen Name Dashauna Save Bowles Edit Screen Name Bowles Save (Da…" at bounding box center [775, 320] width 642 height 136
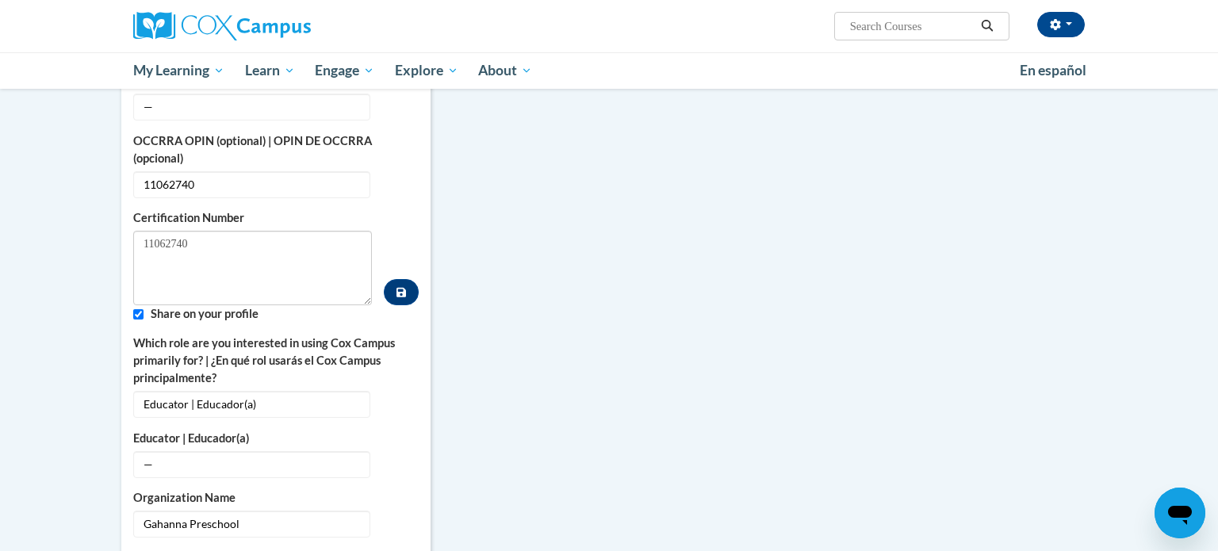
scroll to position [698, 0]
click at [136, 311] on input "Custom profile fields" at bounding box center [138, 316] width 10 height 10
checkbox input "true"
click at [400, 459] on icon "Custom profile fields" at bounding box center [400, 464] width 11 height 11
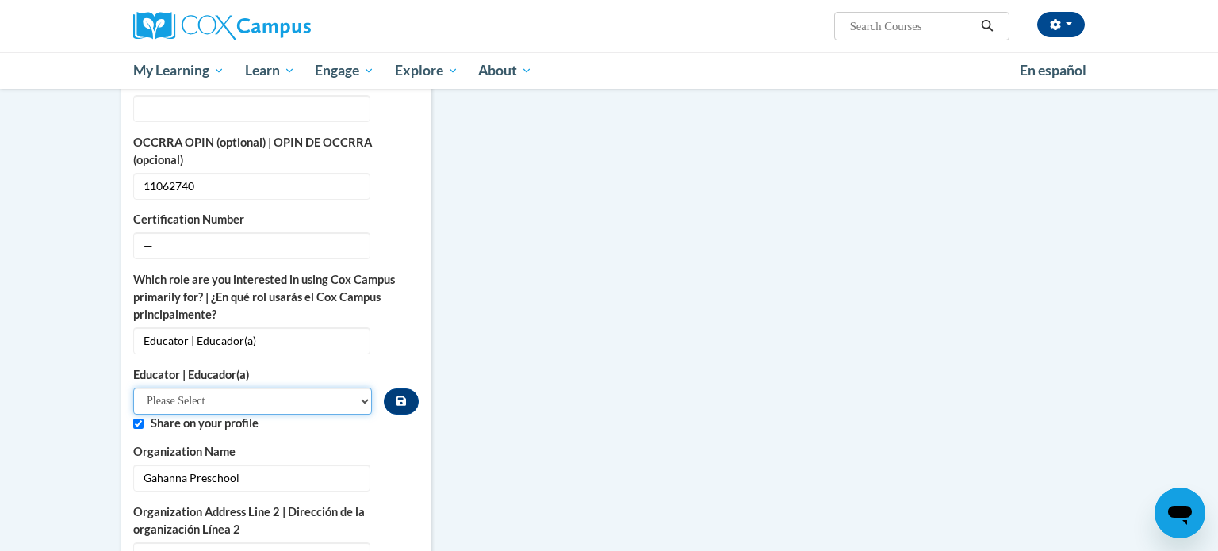
click at [348, 388] on select "Please Select Early Learning/Daycare Teacher/Family Home Care Provider | Maestr…" at bounding box center [252, 401] width 239 height 27
click at [399, 396] on icon "Custom profile fields" at bounding box center [401, 401] width 10 height 11
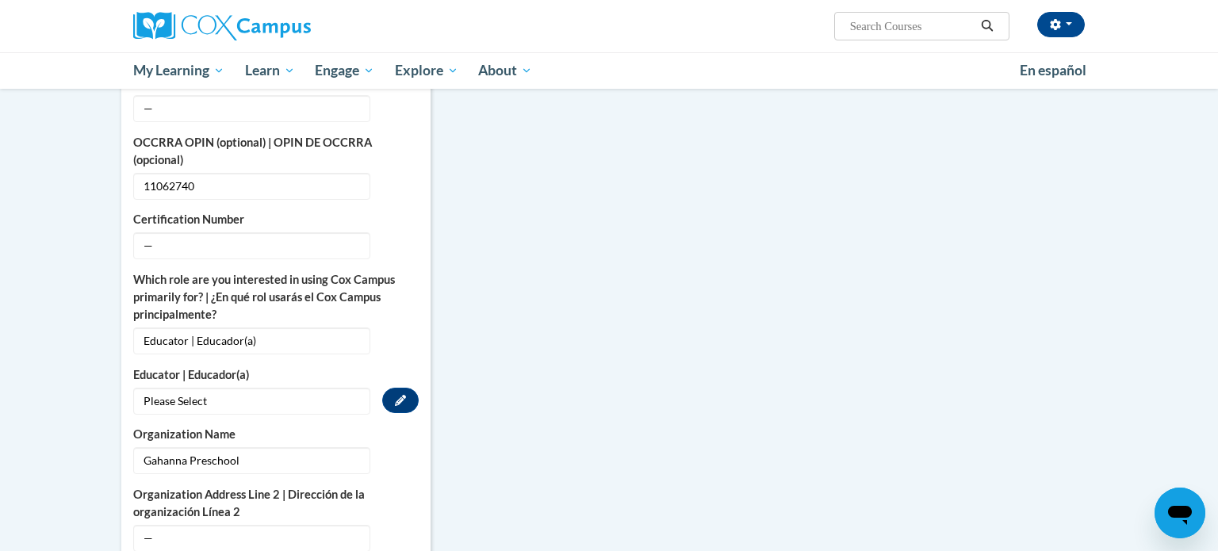
click at [636, 348] on div "More About Me Click or press to edit any of the profile fields below. Select mu…" at bounding box center [608, 423] width 999 height 1331
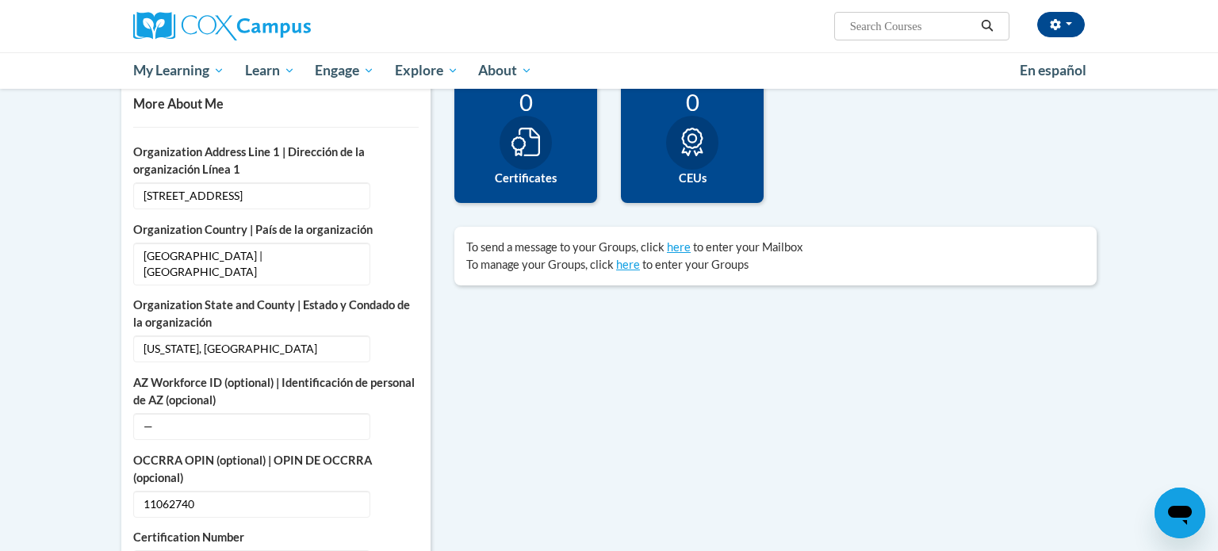
scroll to position [381, 0]
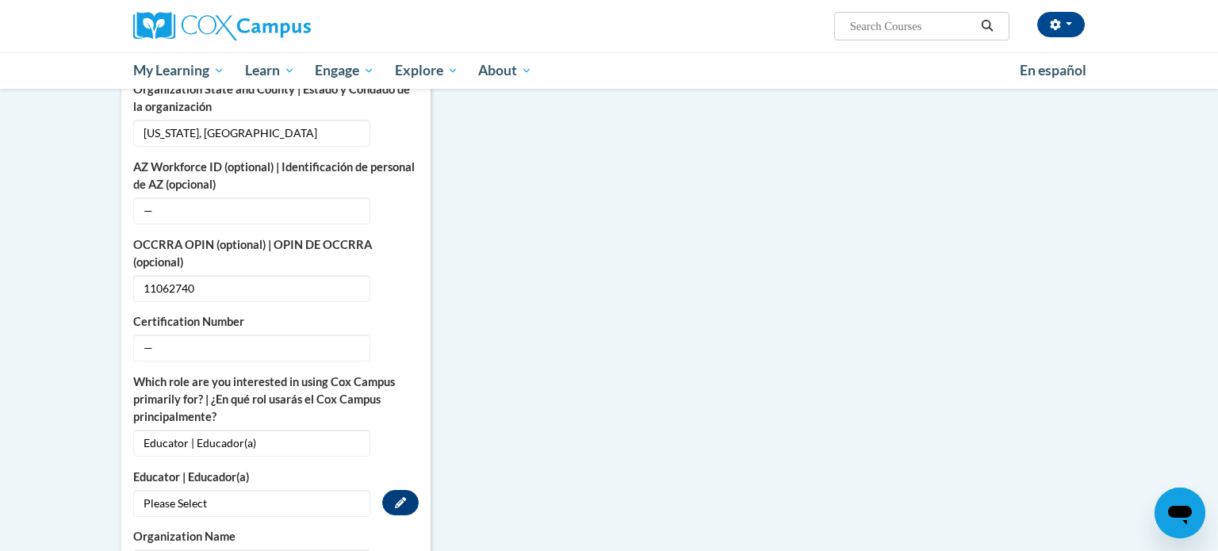
scroll to position [603, 0]
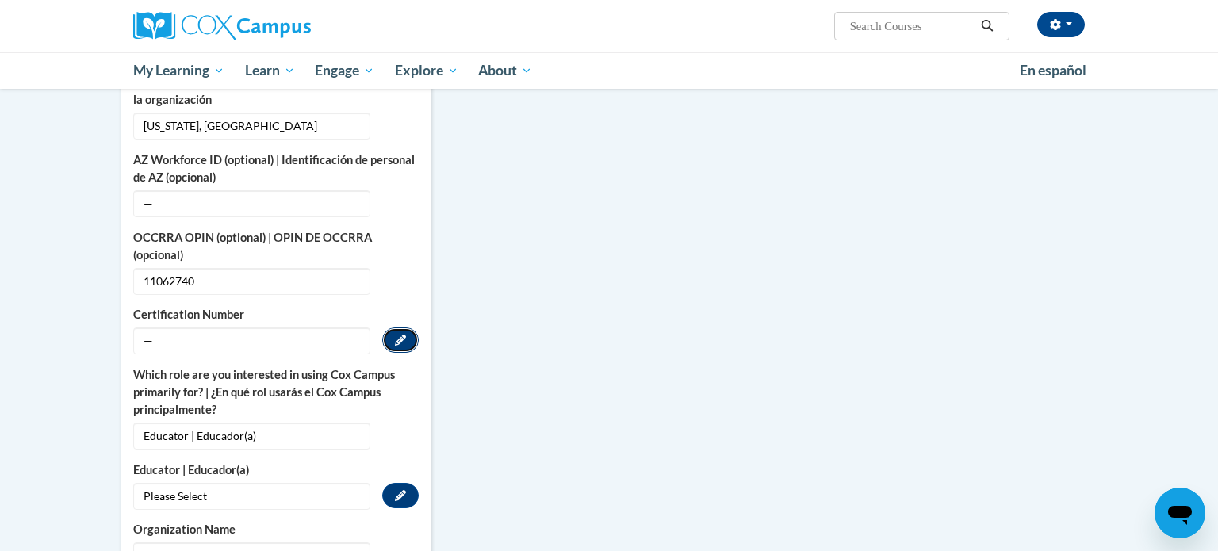
click at [399, 335] on icon "Custom profile fields" at bounding box center [400, 340] width 11 height 11
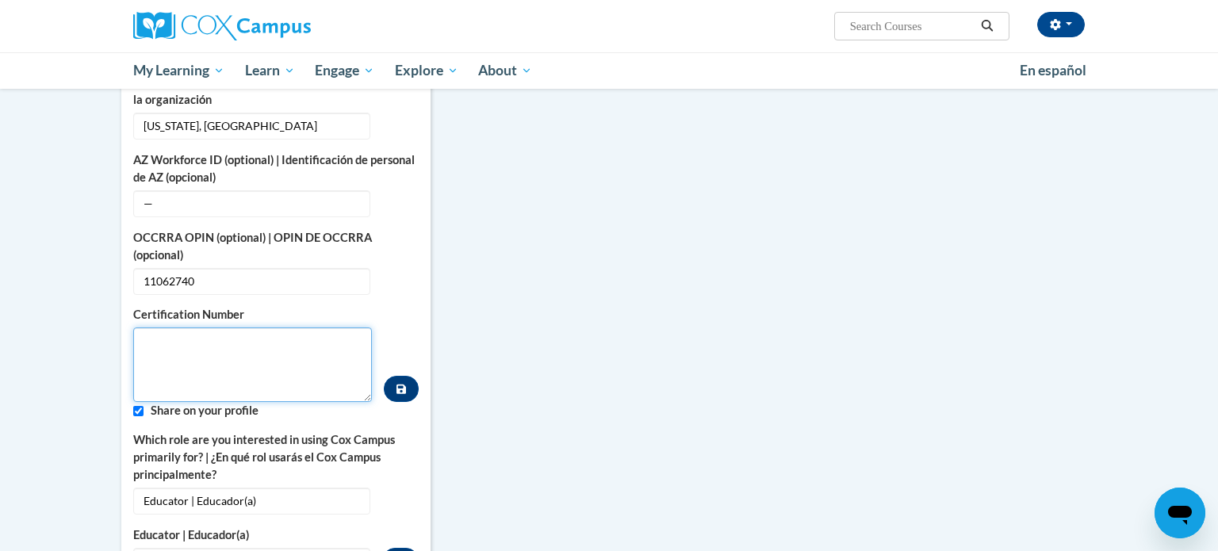
click at [276, 327] on textarea "Custom profile fields" at bounding box center [252, 364] width 239 height 75
type textarea "11062740"
click at [465, 331] on div "More About Me Click or press to edit any of the profile fields below. Select mu…" at bounding box center [608, 551] width 999 height 1396
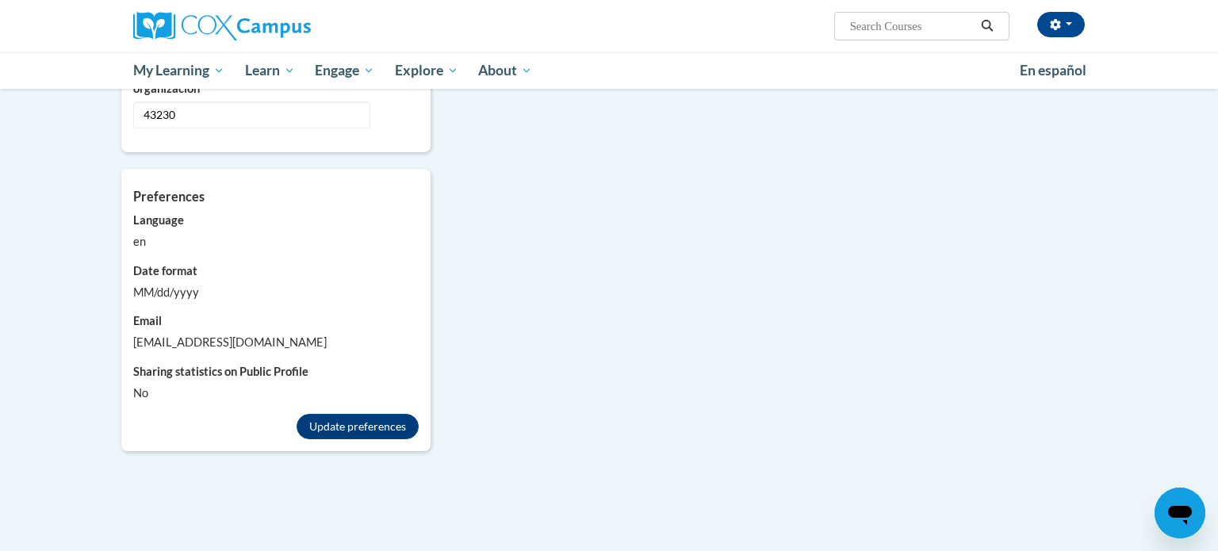
scroll to position [1382, 0]
click at [350, 415] on button "Update preferences" at bounding box center [358, 427] width 122 height 25
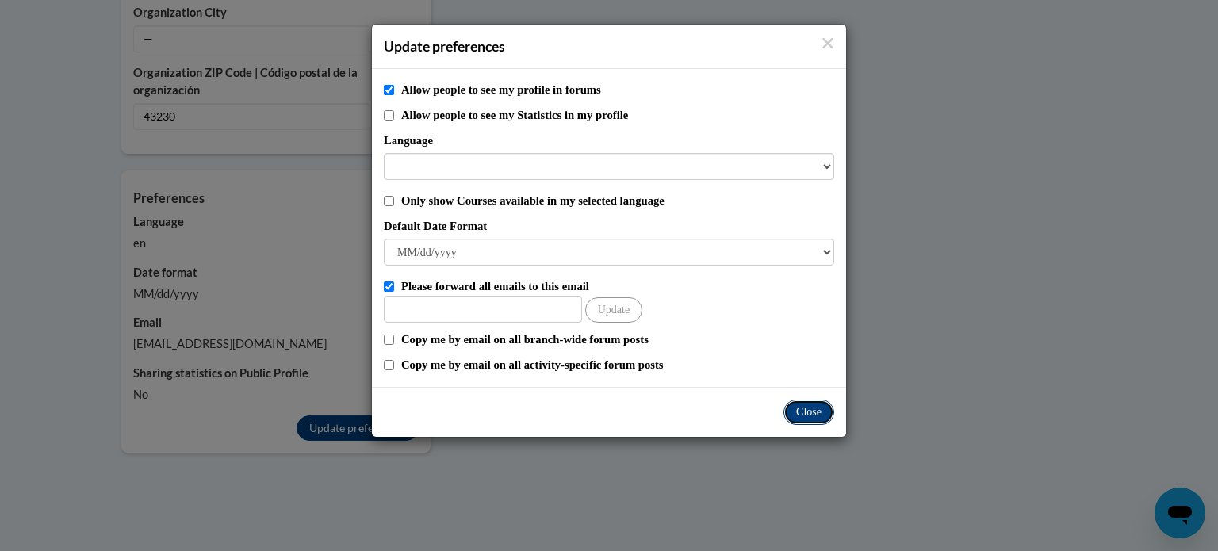
click at [806, 410] on button "Close" at bounding box center [808, 412] width 51 height 25
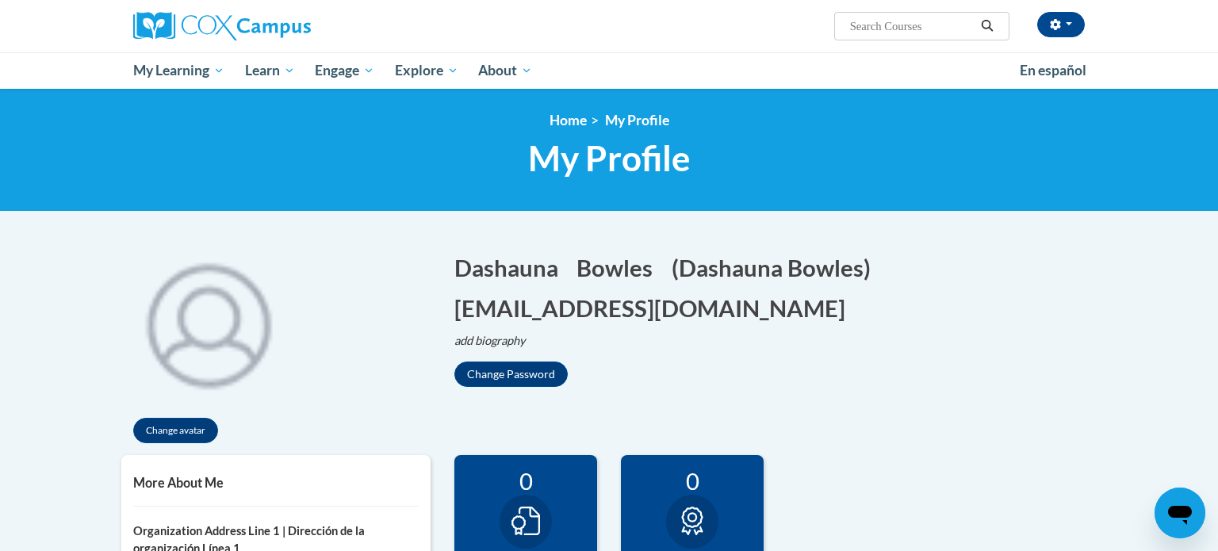
scroll to position [0, 0]
